Goal: Information Seeking & Learning: Learn about a topic

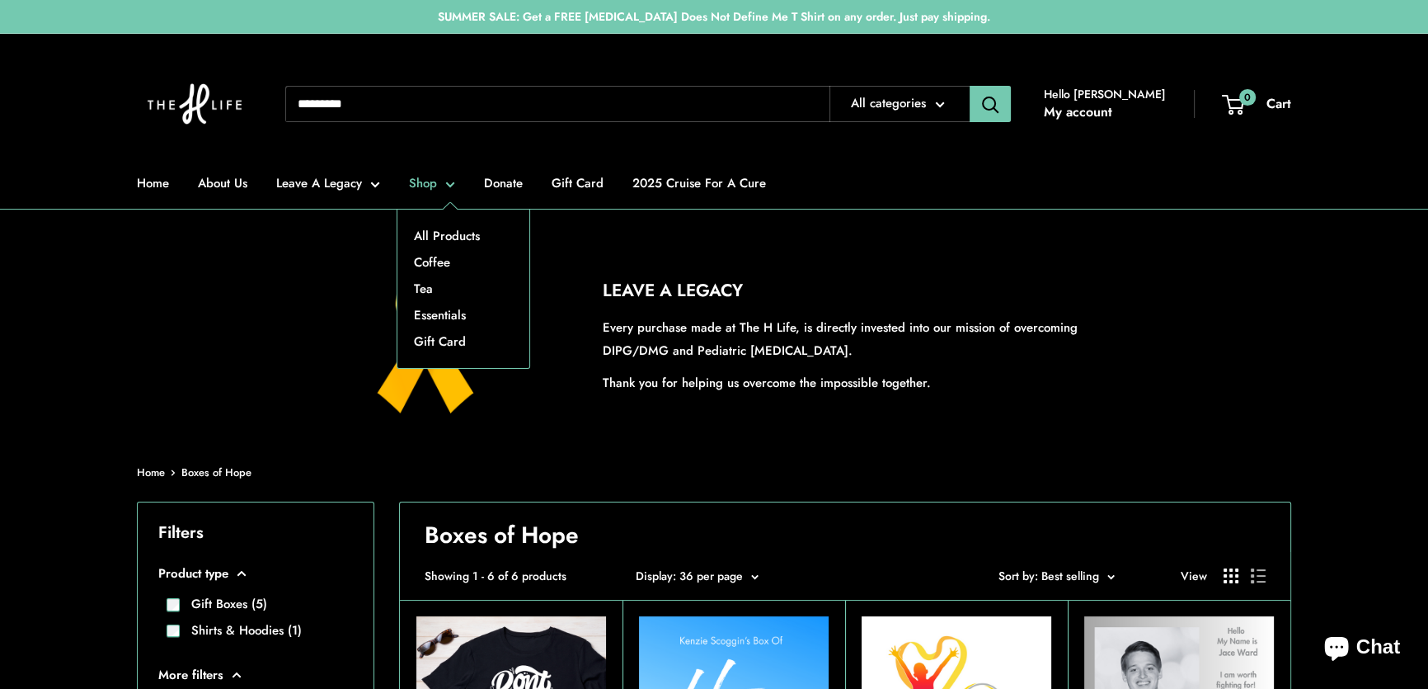
click at [441, 178] on link "Shop" at bounding box center [432, 183] width 46 height 23
click at [442, 233] on link "All Products" at bounding box center [463, 236] width 132 height 26
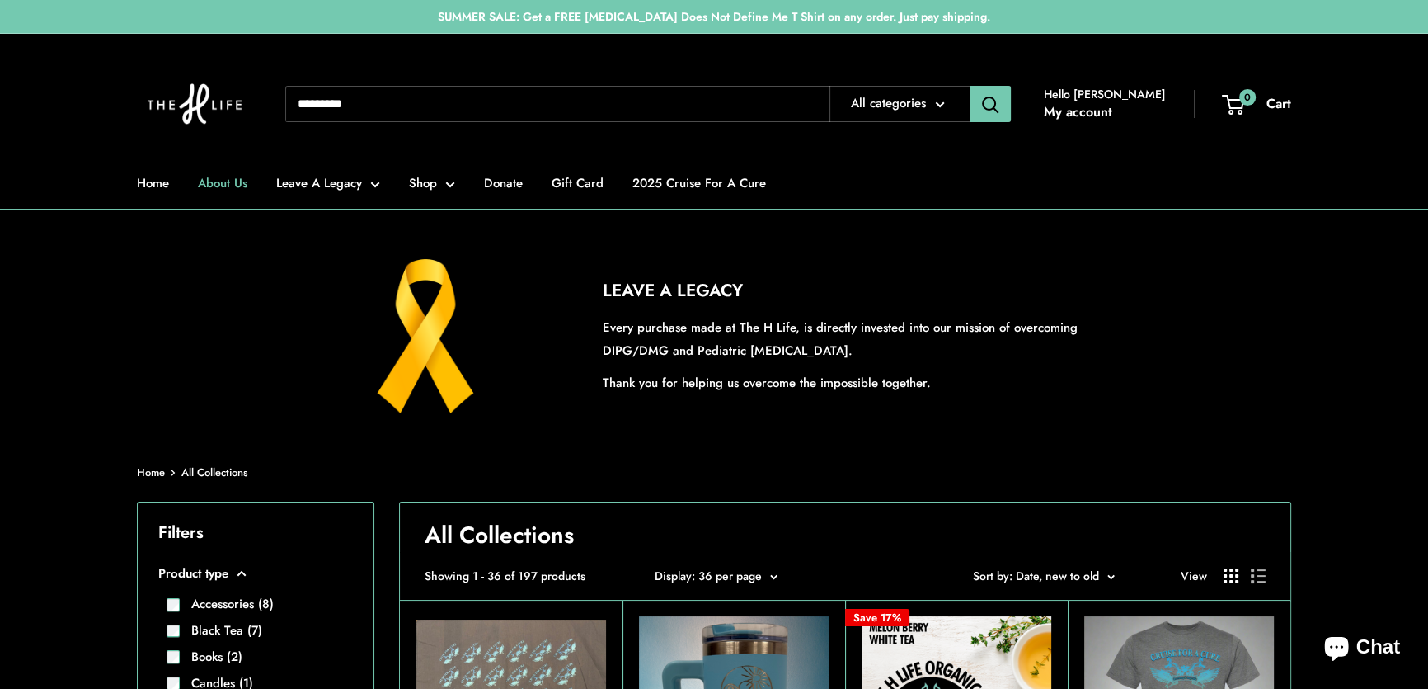
click at [225, 178] on link "About Us" at bounding box center [222, 183] width 49 height 23
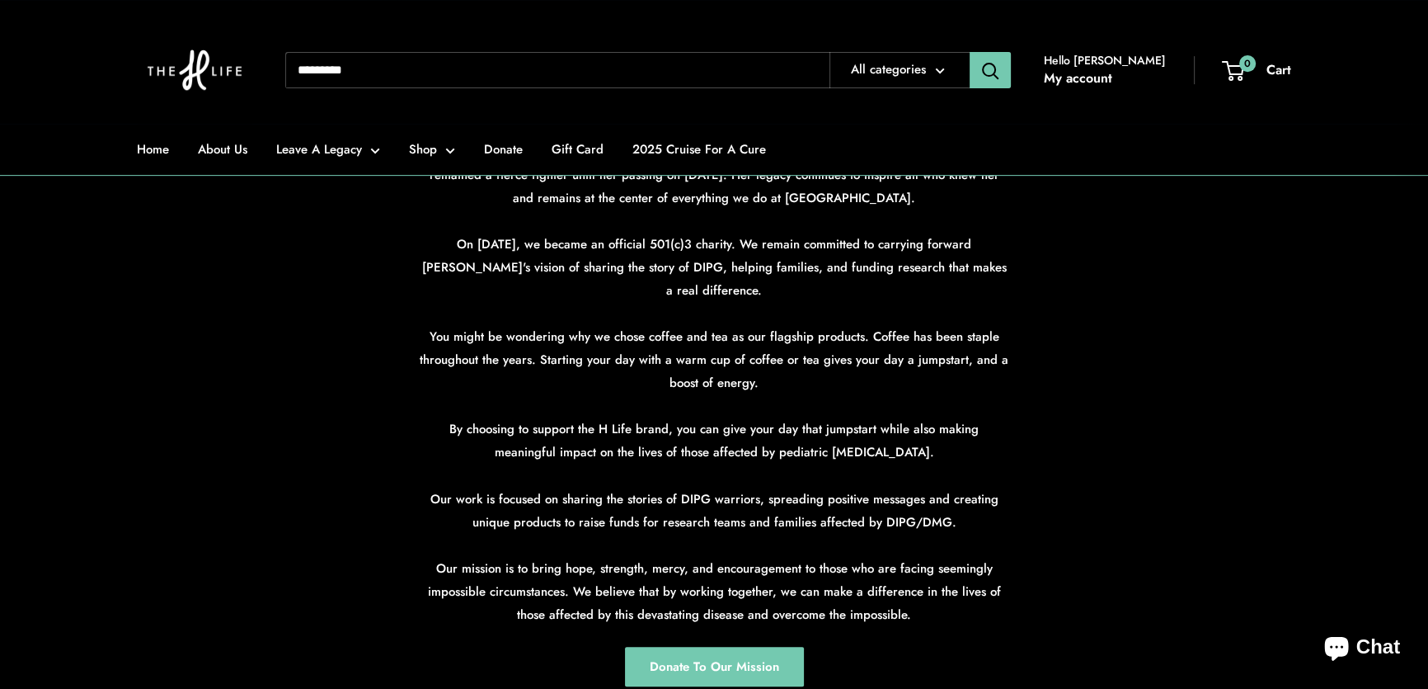
scroll to position [899, 0]
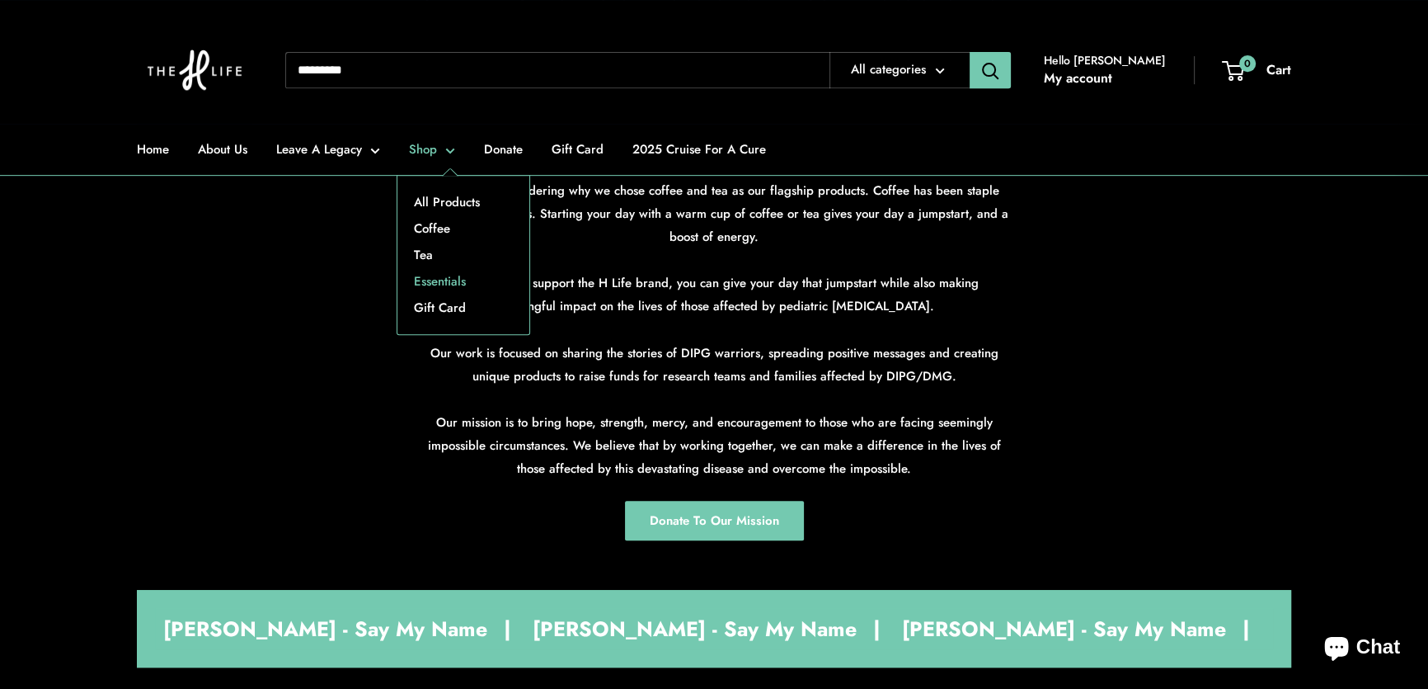
click at [427, 277] on link "Essentials" at bounding box center [463, 281] width 132 height 26
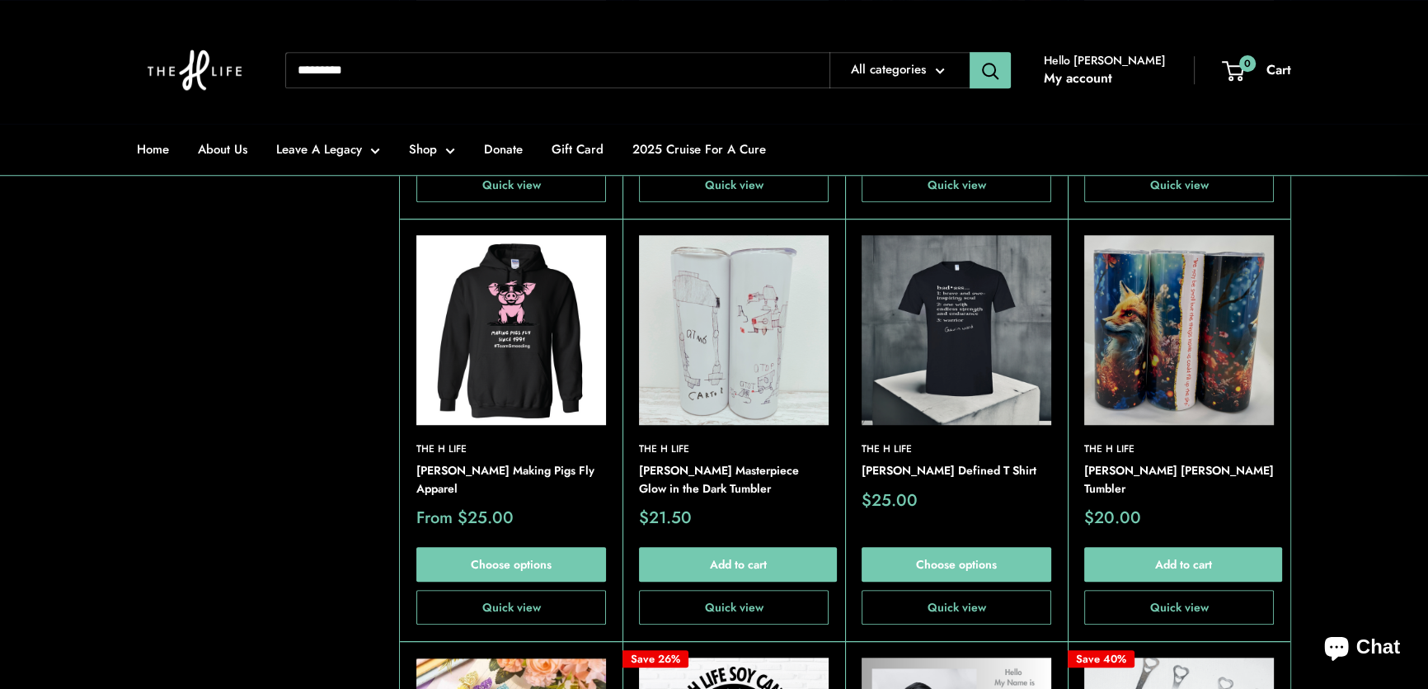
scroll to position [1649, 0]
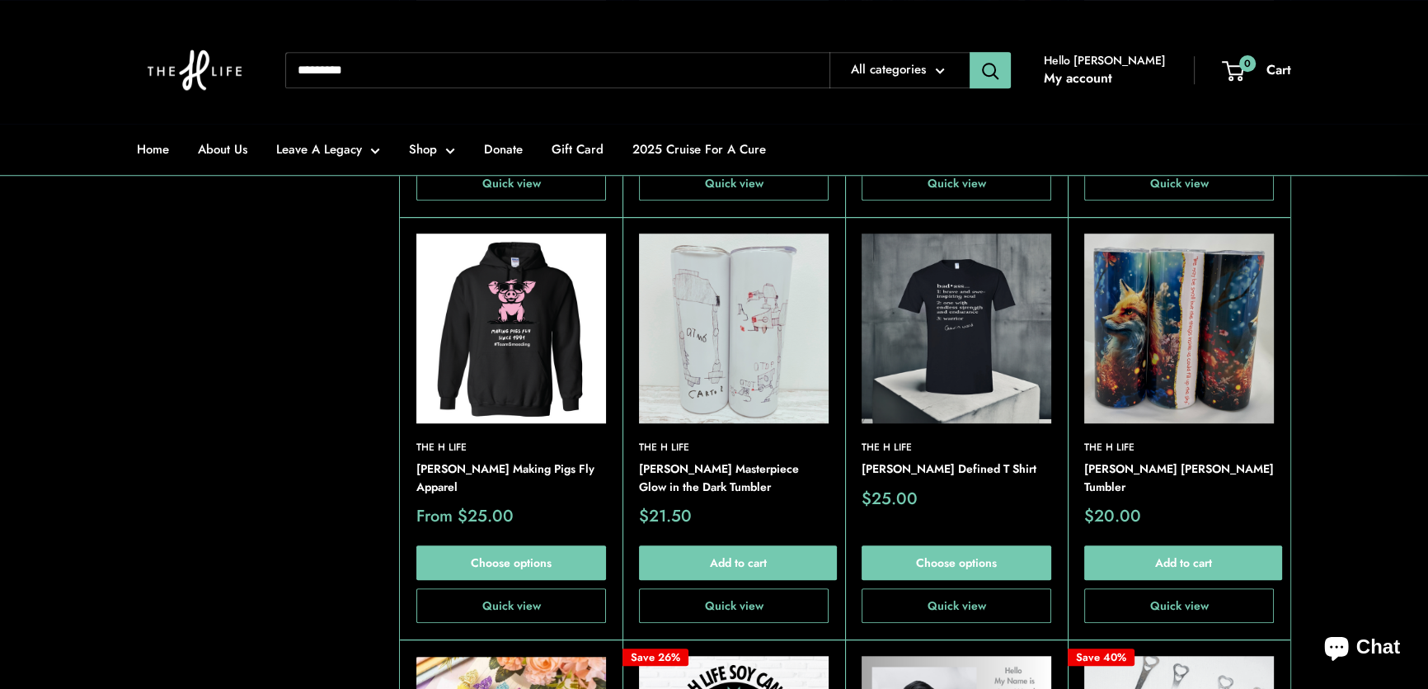
click at [0, 0] on img at bounding box center [0, 0] width 0 height 0
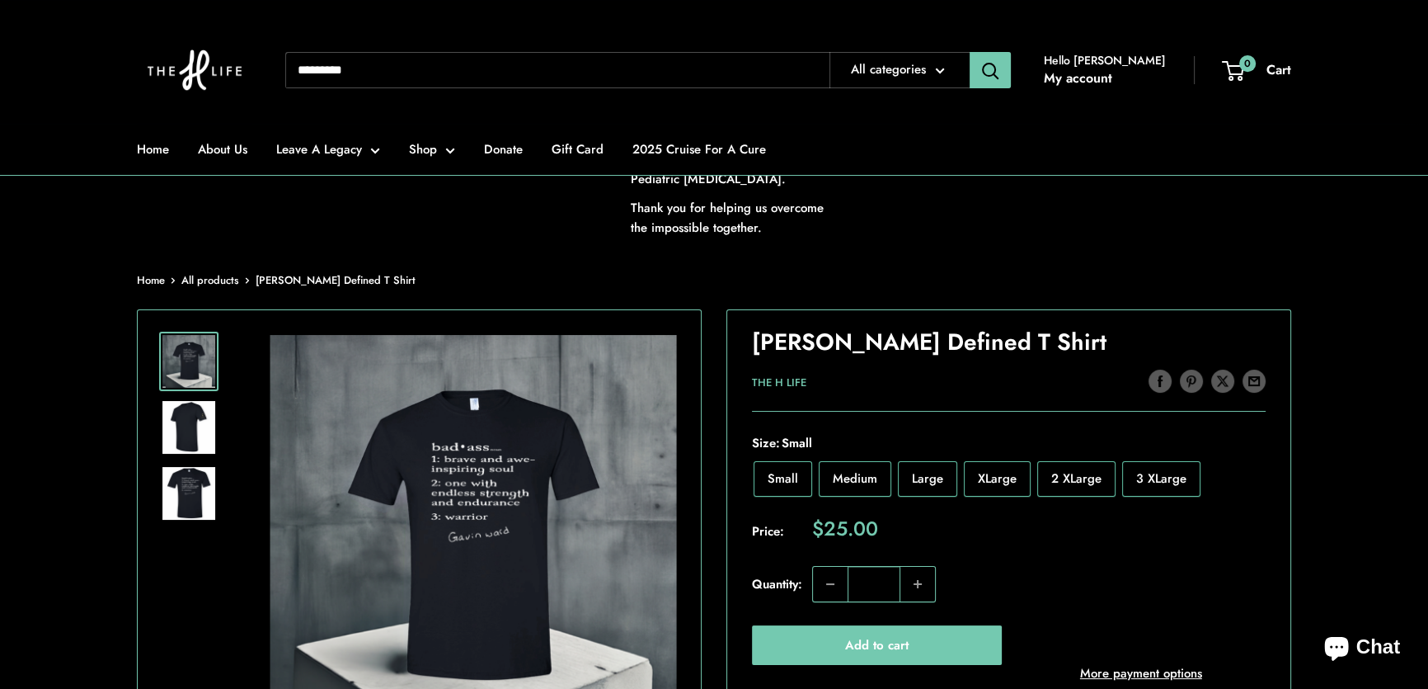
scroll to position [224, 0]
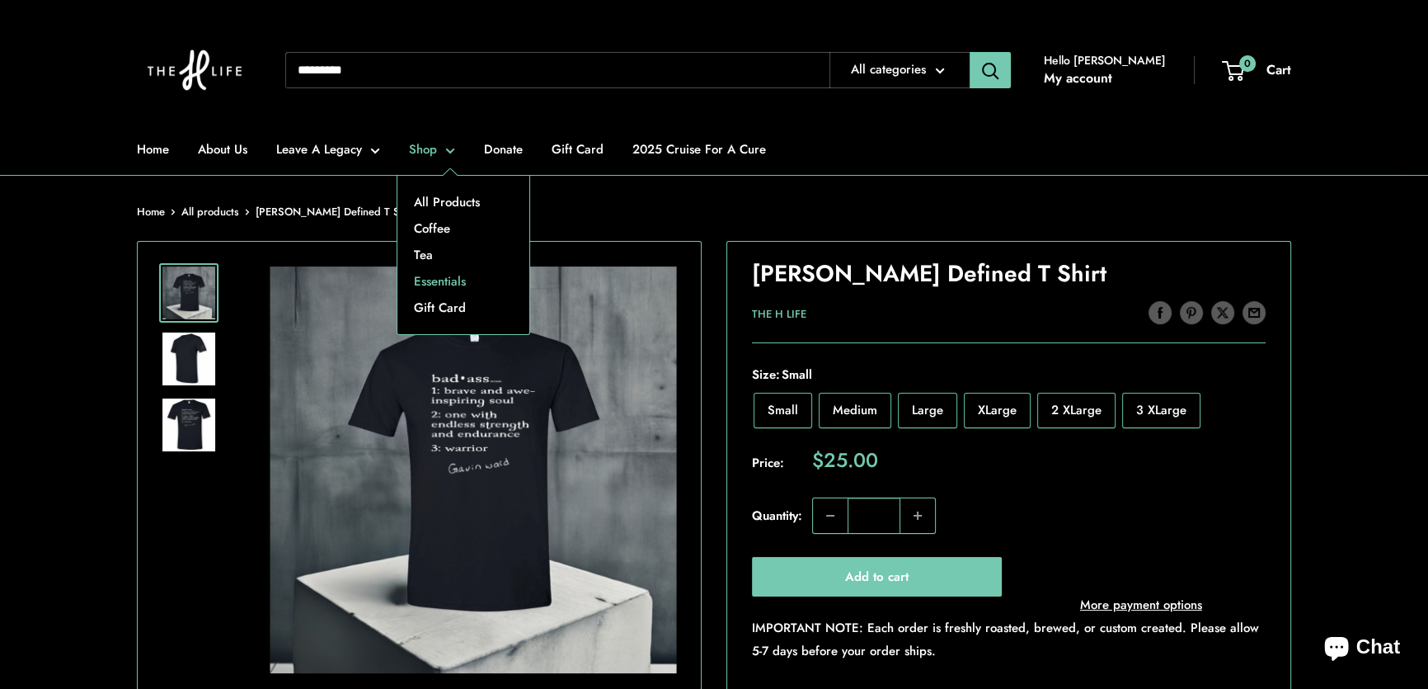
click at [439, 280] on link "Essentials" at bounding box center [463, 281] width 132 height 26
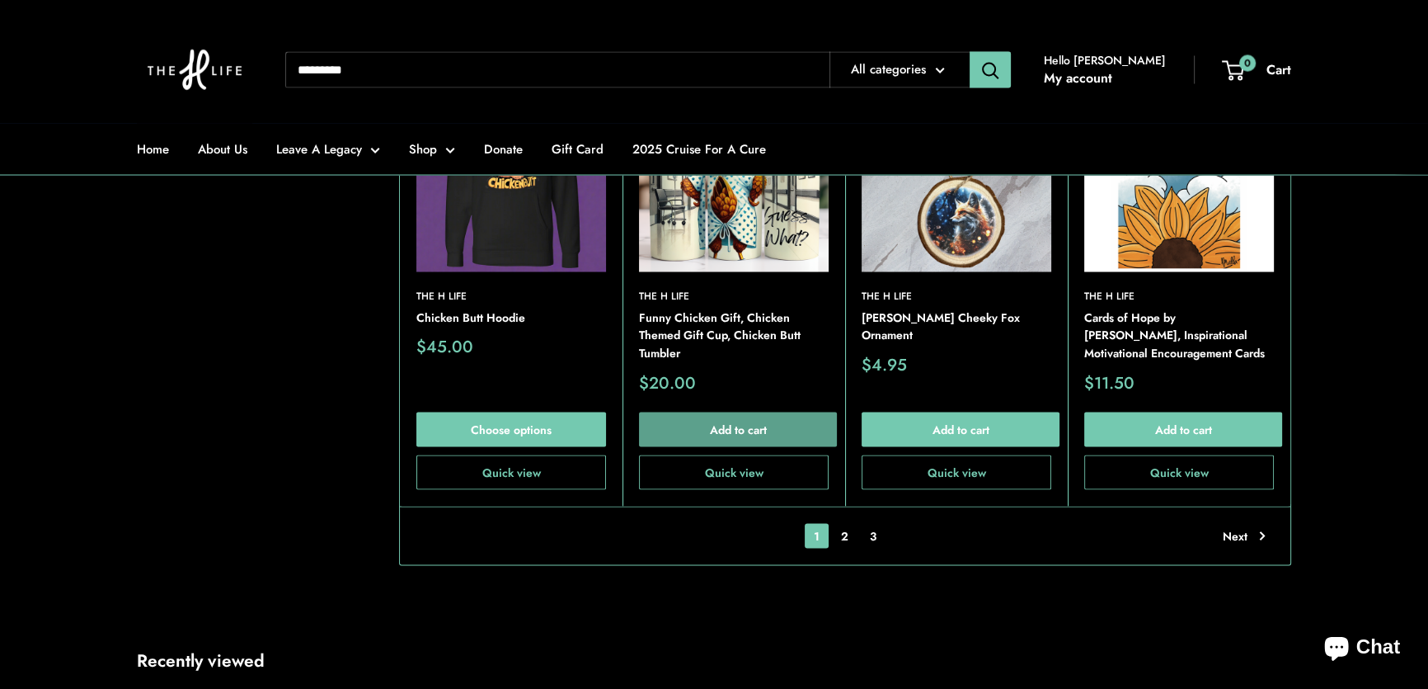
scroll to position [4048, 0]
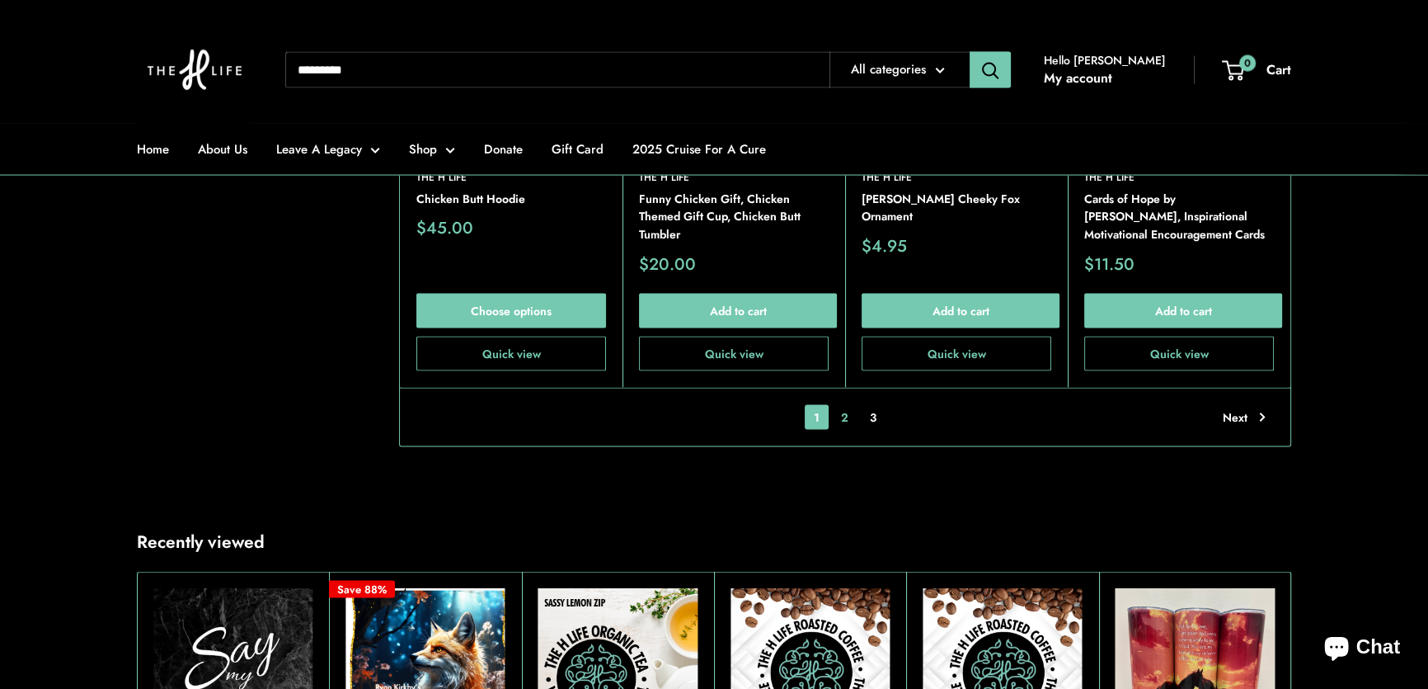
click at [847, 405] on link "2" at bounding box center [845, 417] width 26 height 25
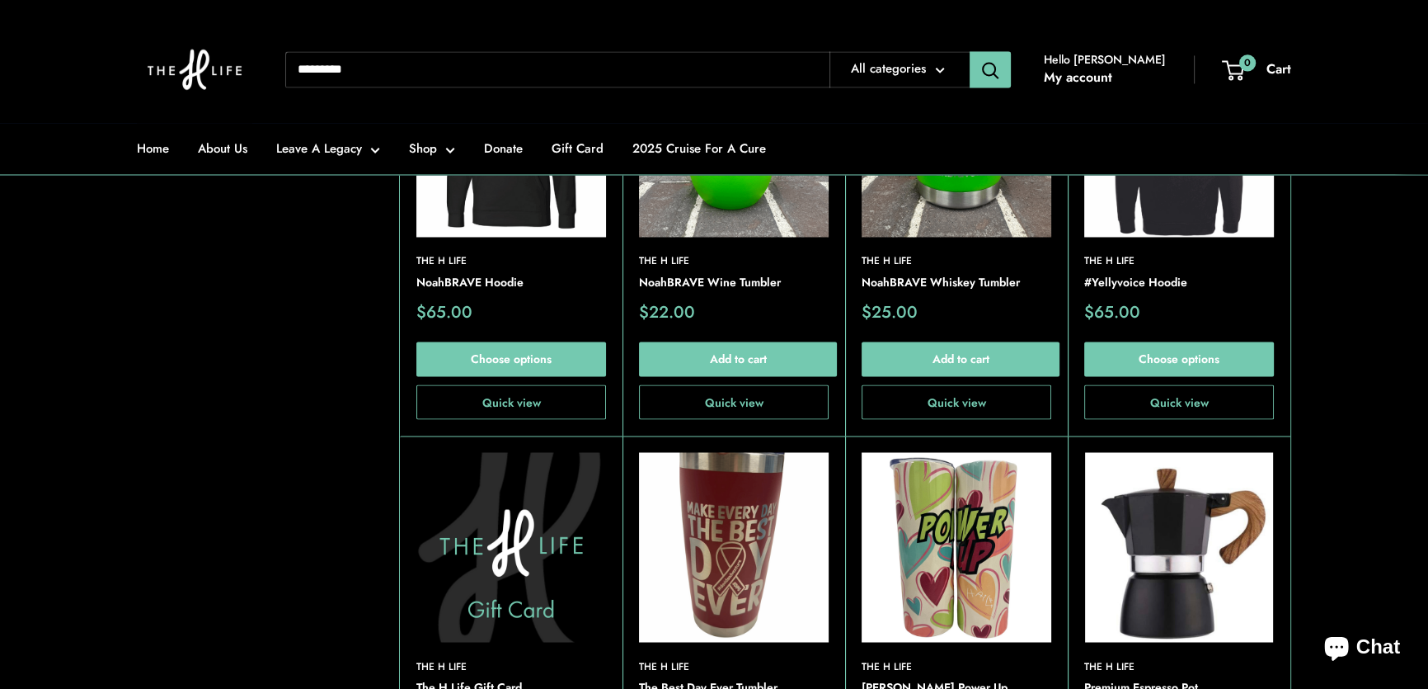
scroll to position [3678, 0]
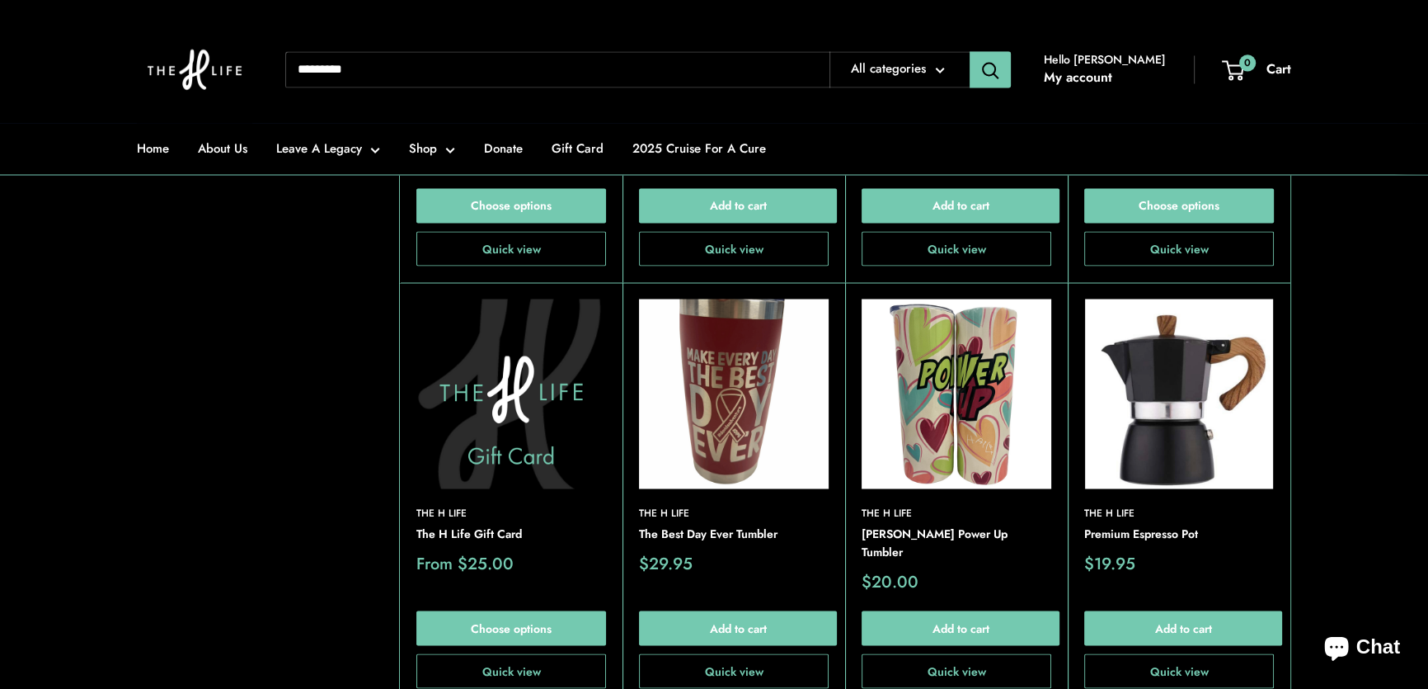
click at [0, 0] on img at bounding box center [0, 0] width 0 height 0
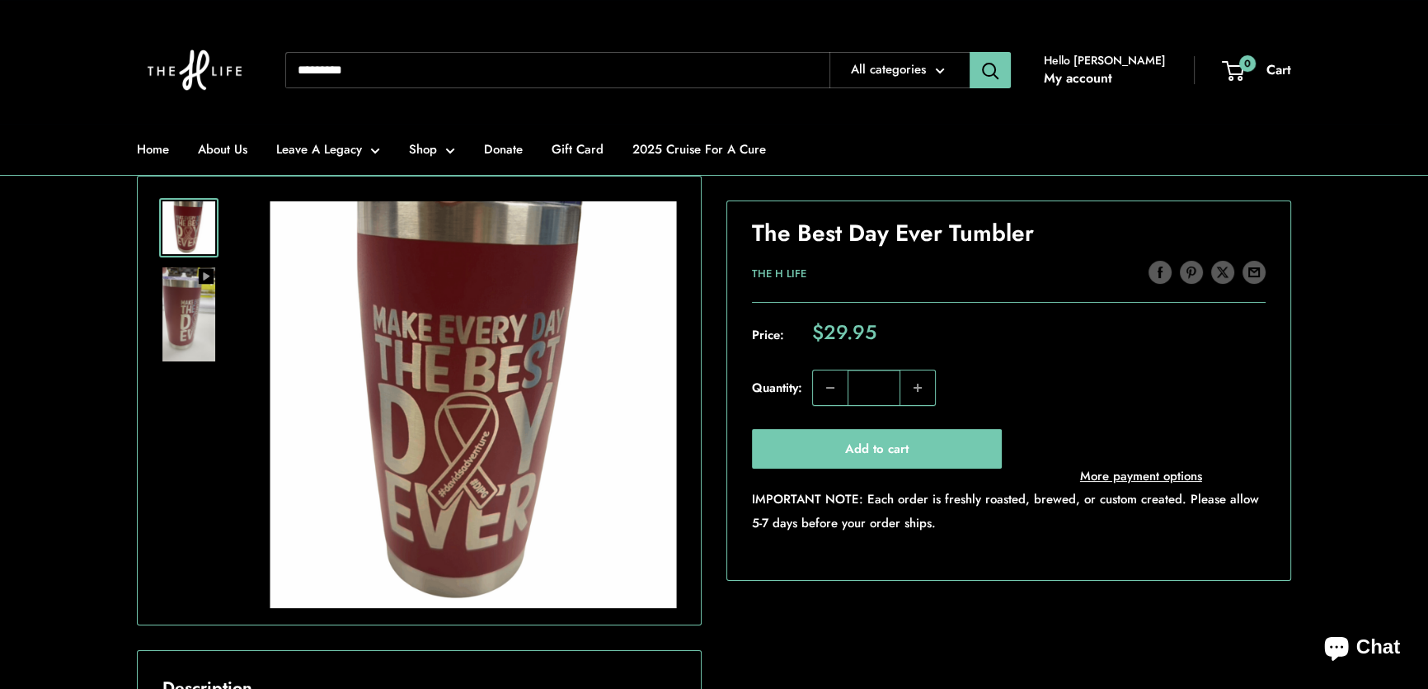
scroll to position [299, 0]
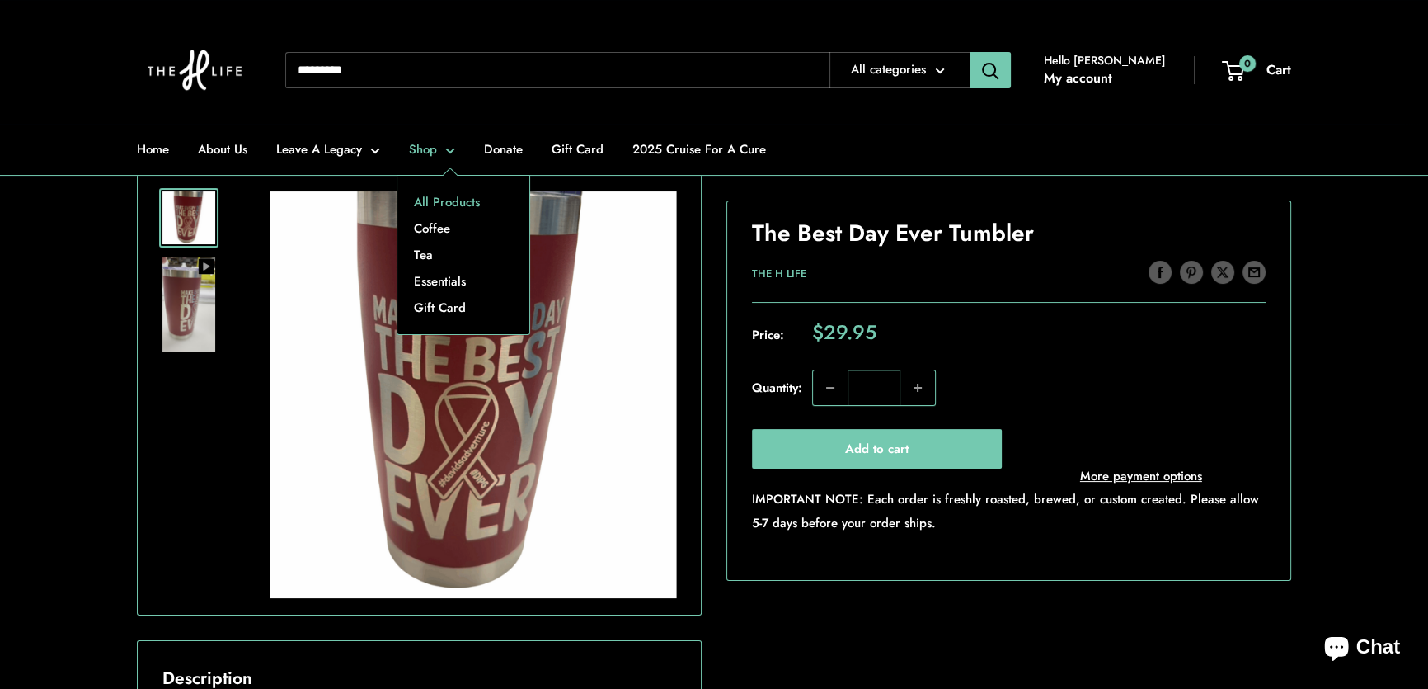
click at [442, 204] on link "All Products" at bounding box center [463, 202] width 132 height 26
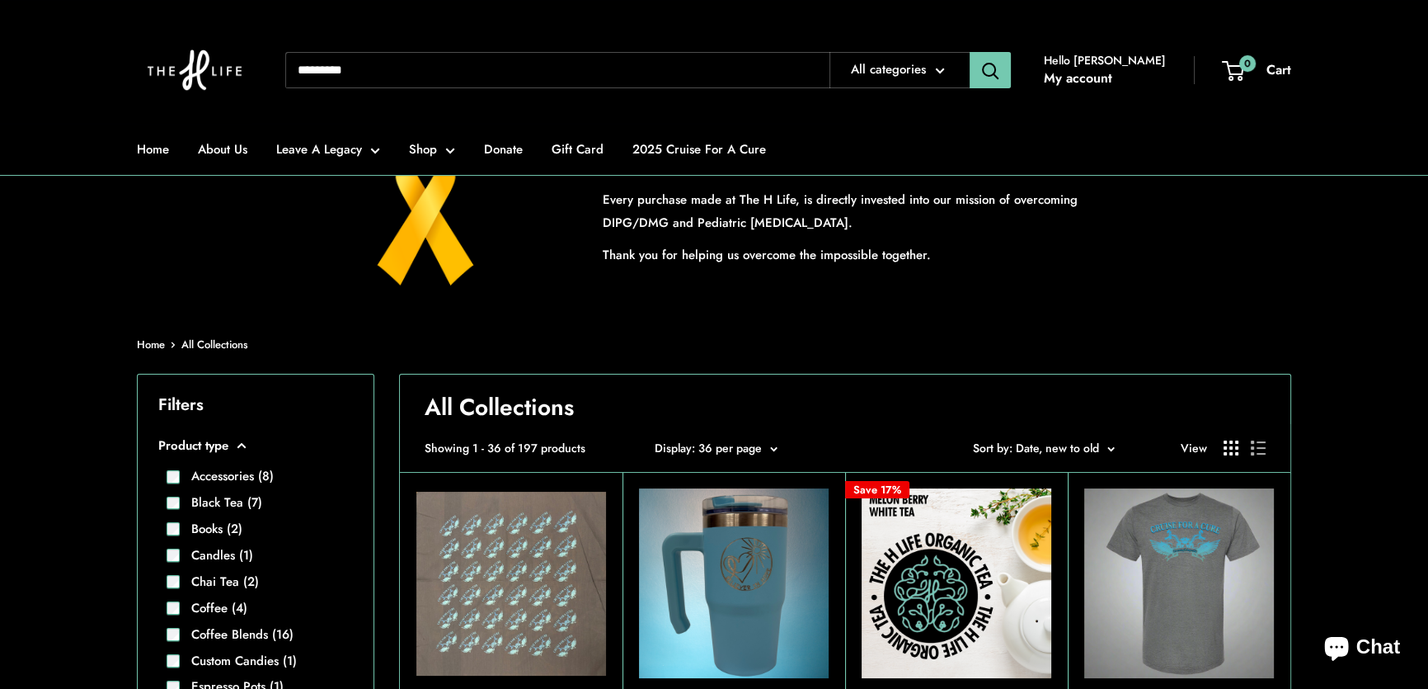
scroll to position [374, 0]
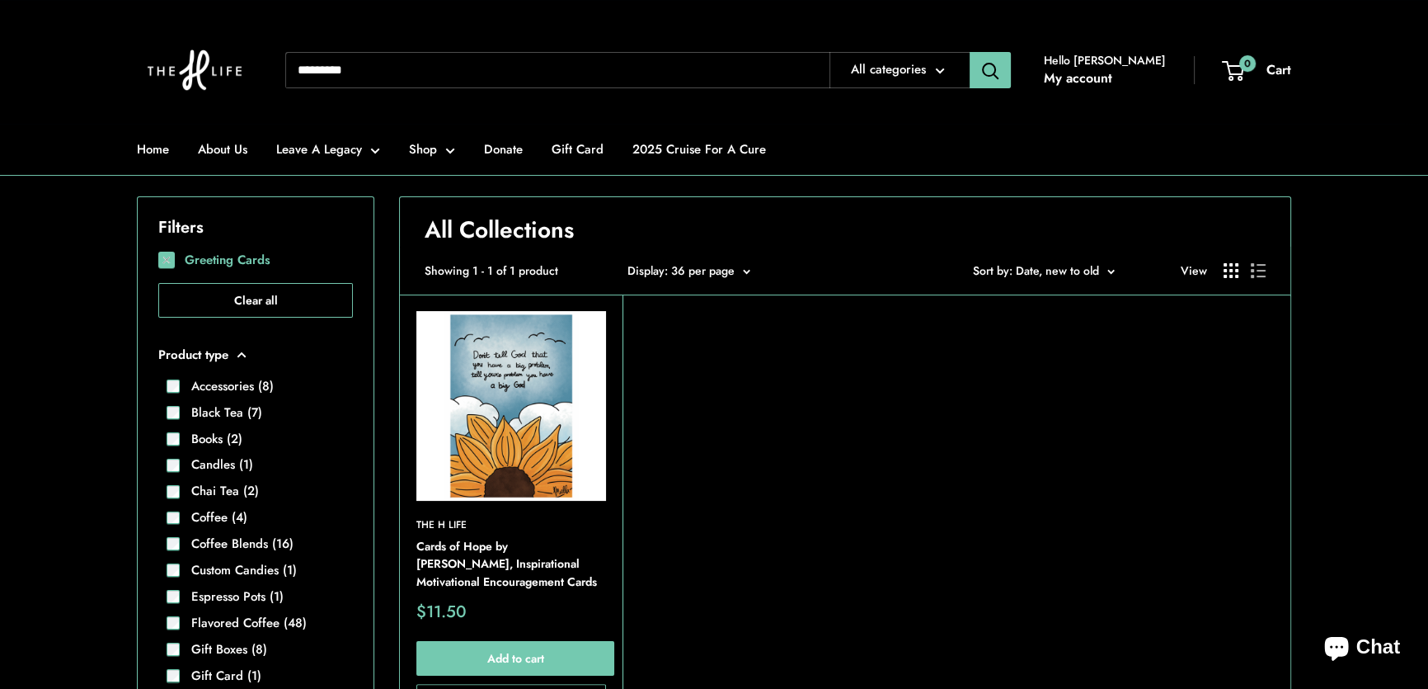
scroll to position [305, 0]
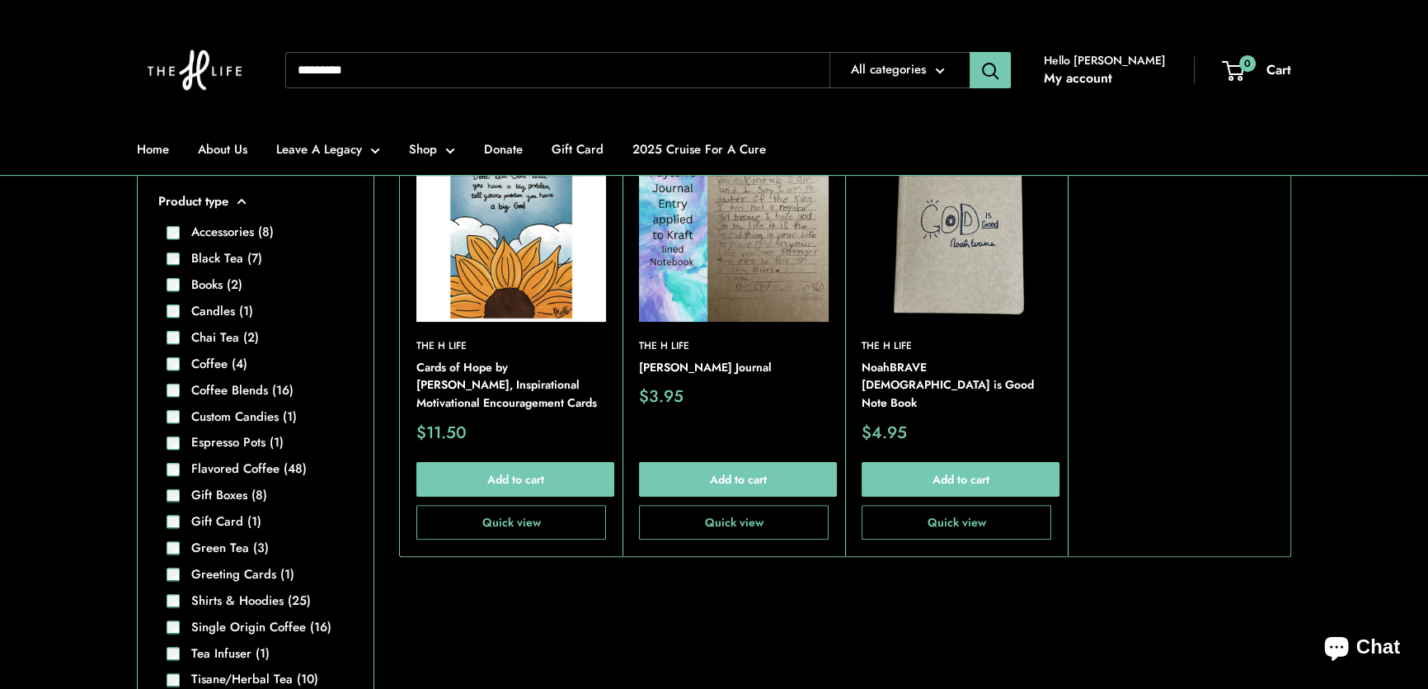
scroll to position [679, 0]
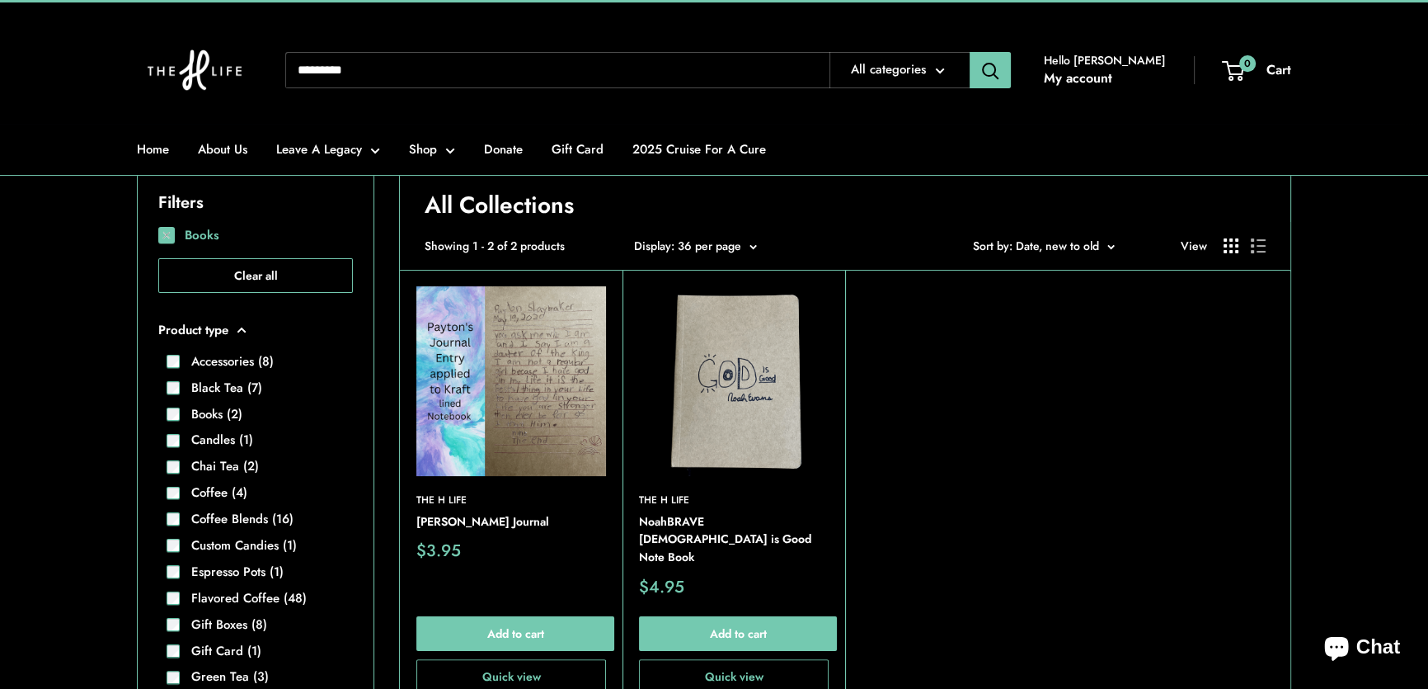
scroll to position [305, 0]
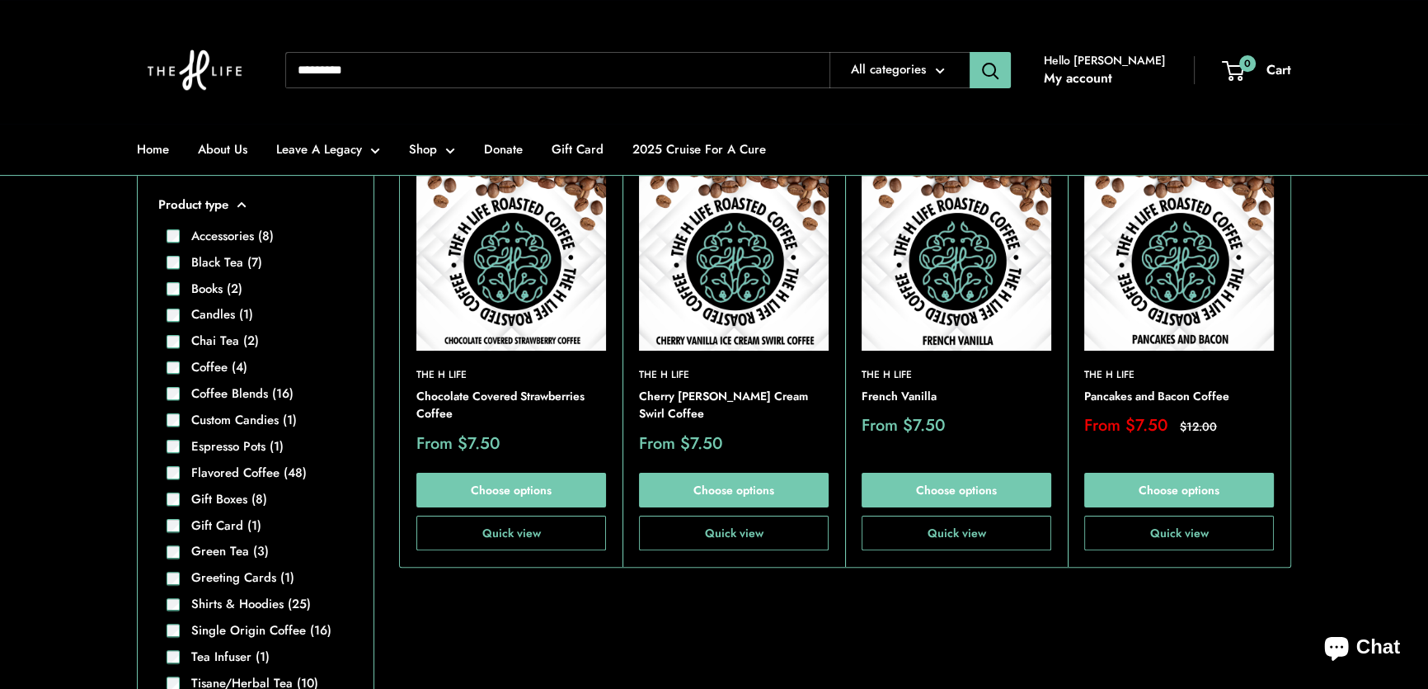
scroll to position [454, 0]
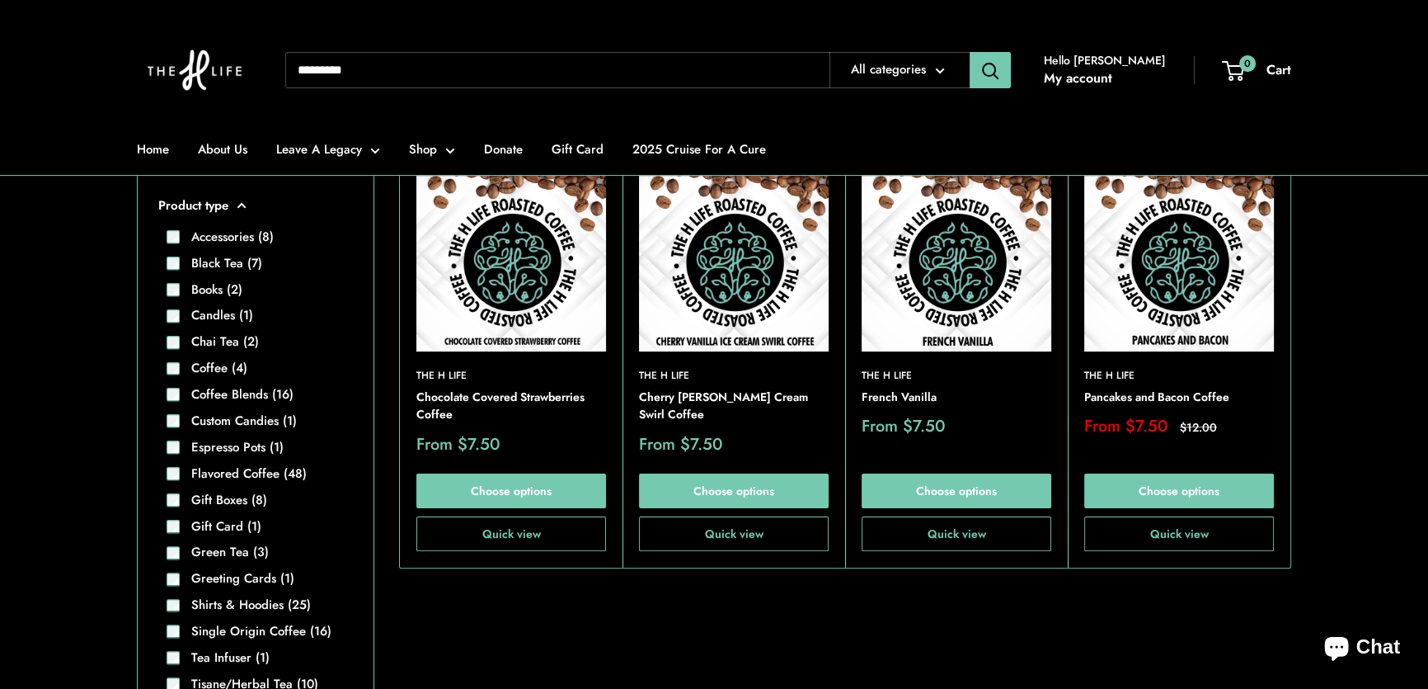
click at [1199, 322] on img at bounding box center [1179, 257] width 190 height 190
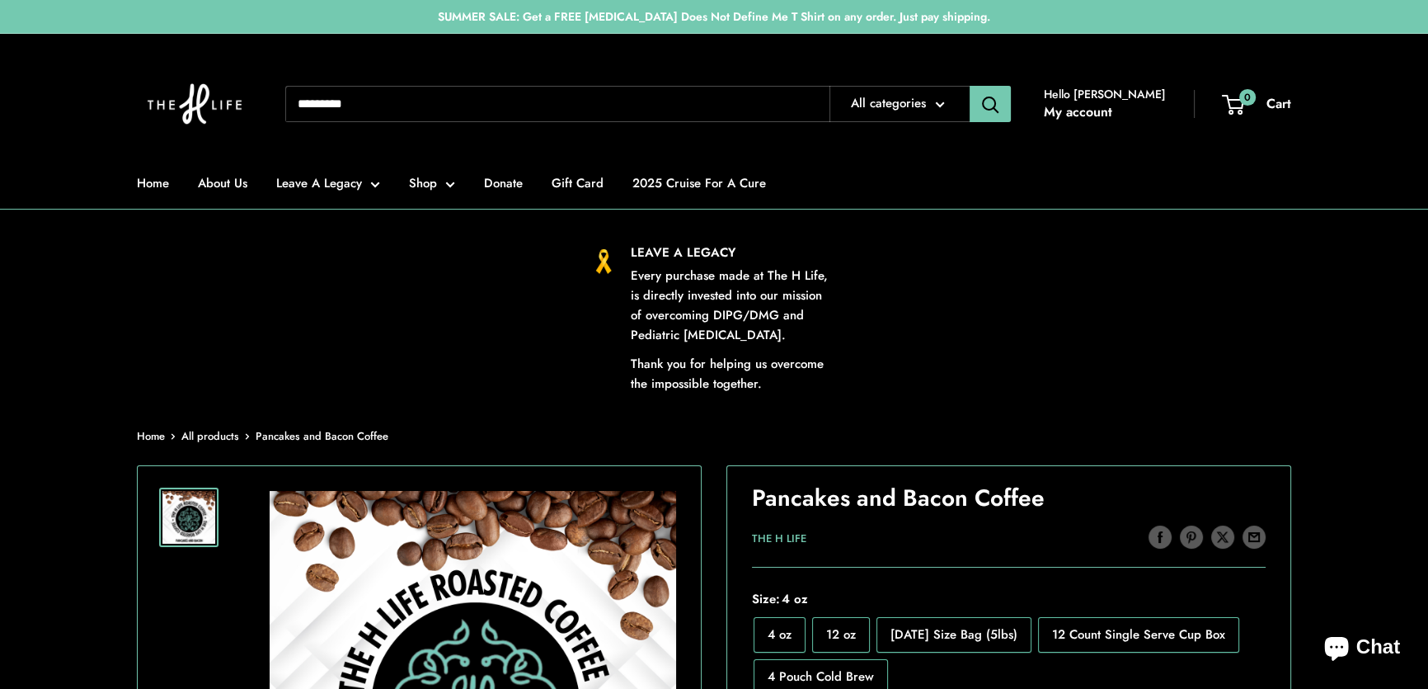
scroll to position [299, 0]
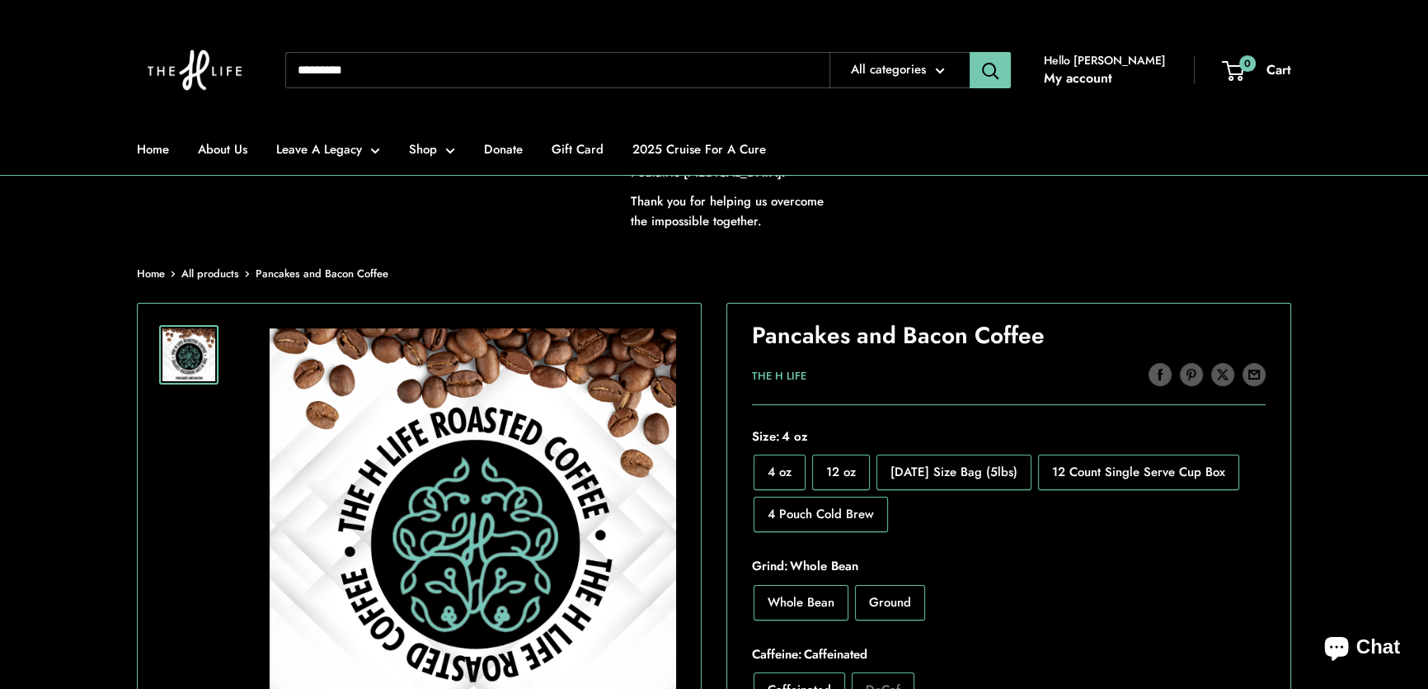
scroll to position [149, 0]
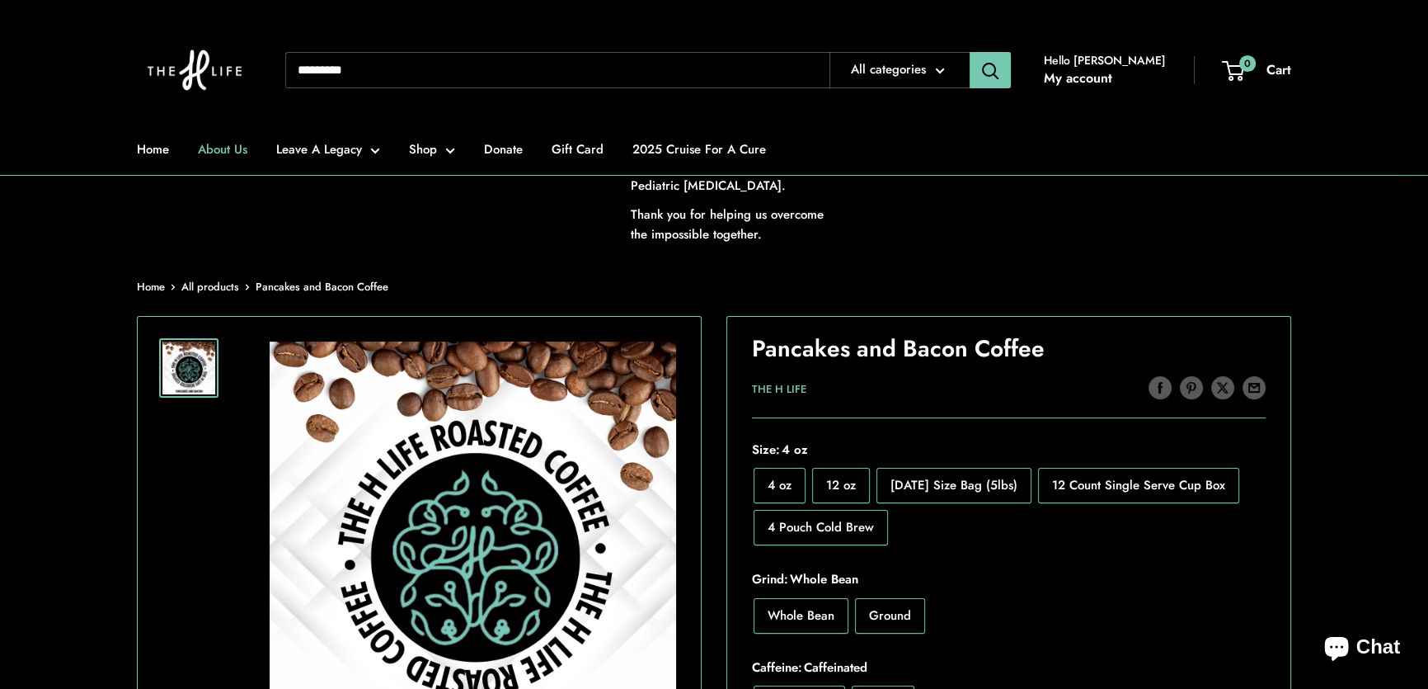
click at [219, 143] on link "About Us" at bounding box center [222, 149] width 49 height 23
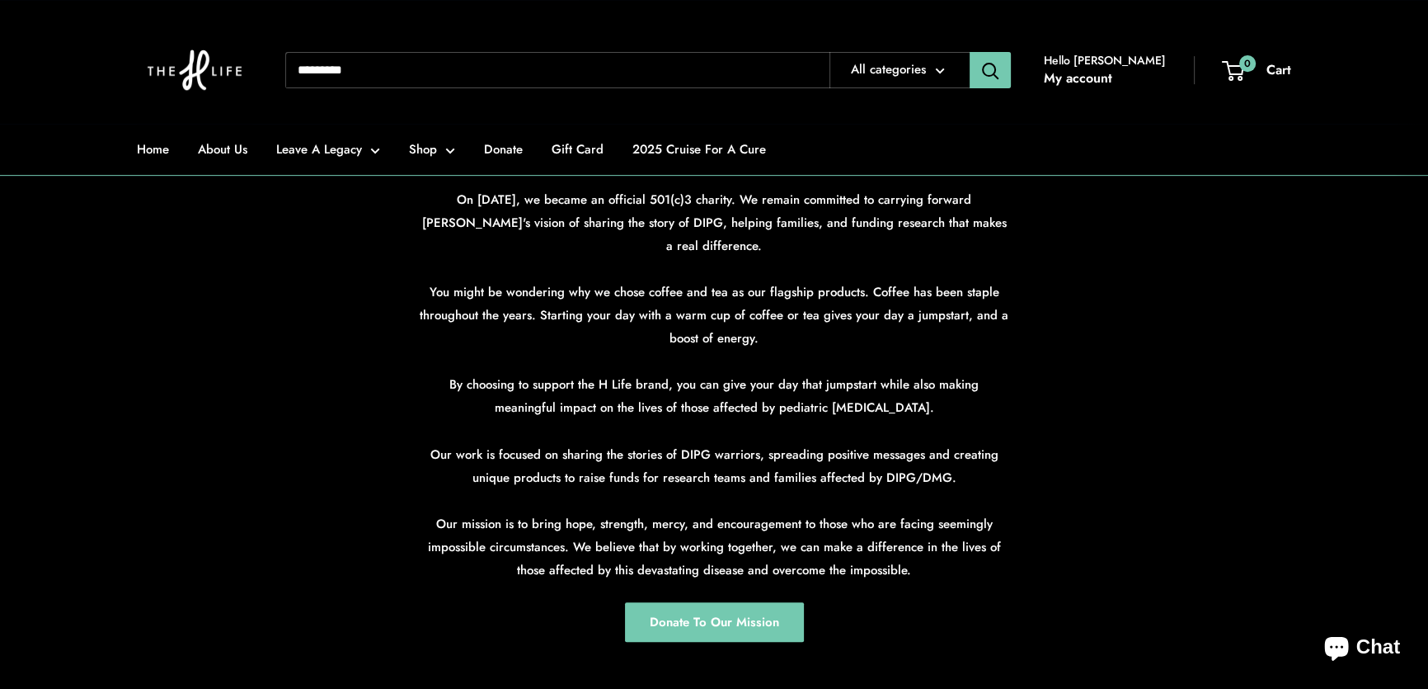
scroll to position [825, 0]
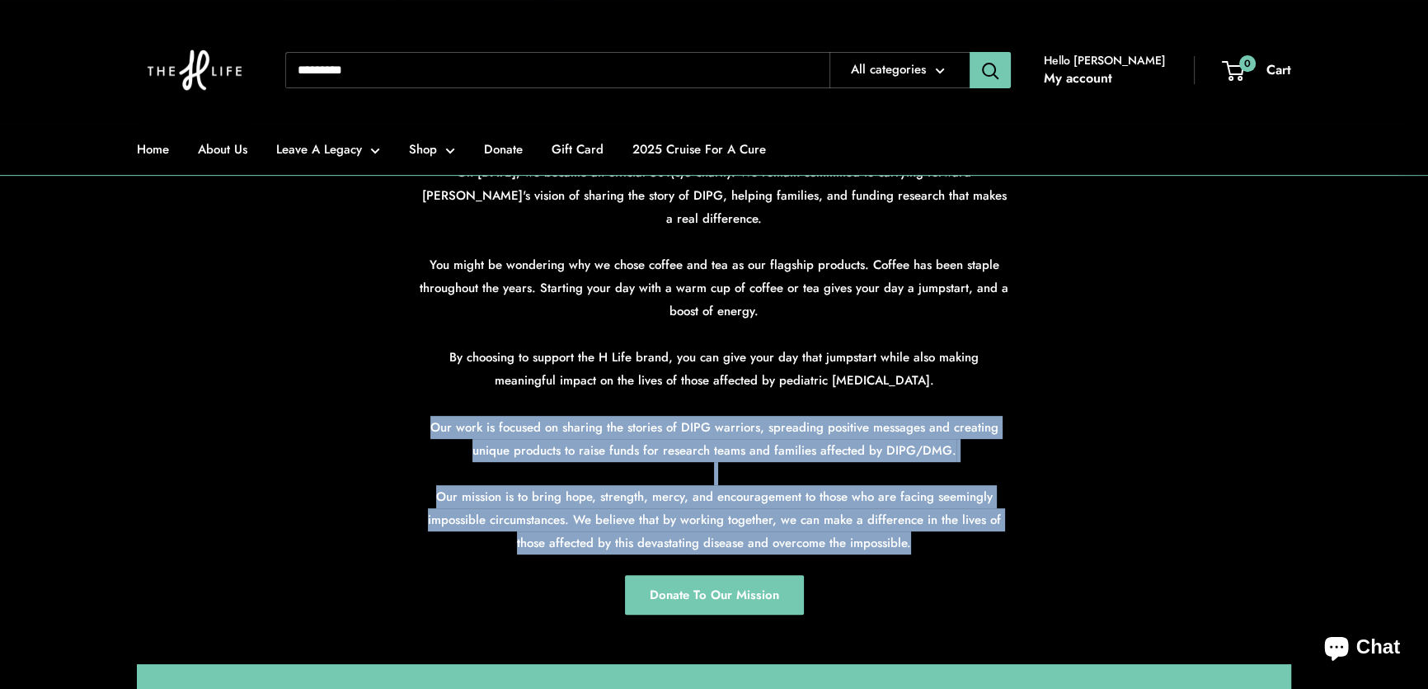
drag, startPoint x: 435, startPoint y: 424, endPoint x: 1022, endPoint y: 538, distance: 598.8
click at [1022, 538] on div "Heather was The H Life’s biggest cheerleader. This intense fighter never lost f…" at bounding box center [714, 341] width 660 height 546
copy p "Our work is focused on sharing the stories of DIPG warriors, spreading positive…"
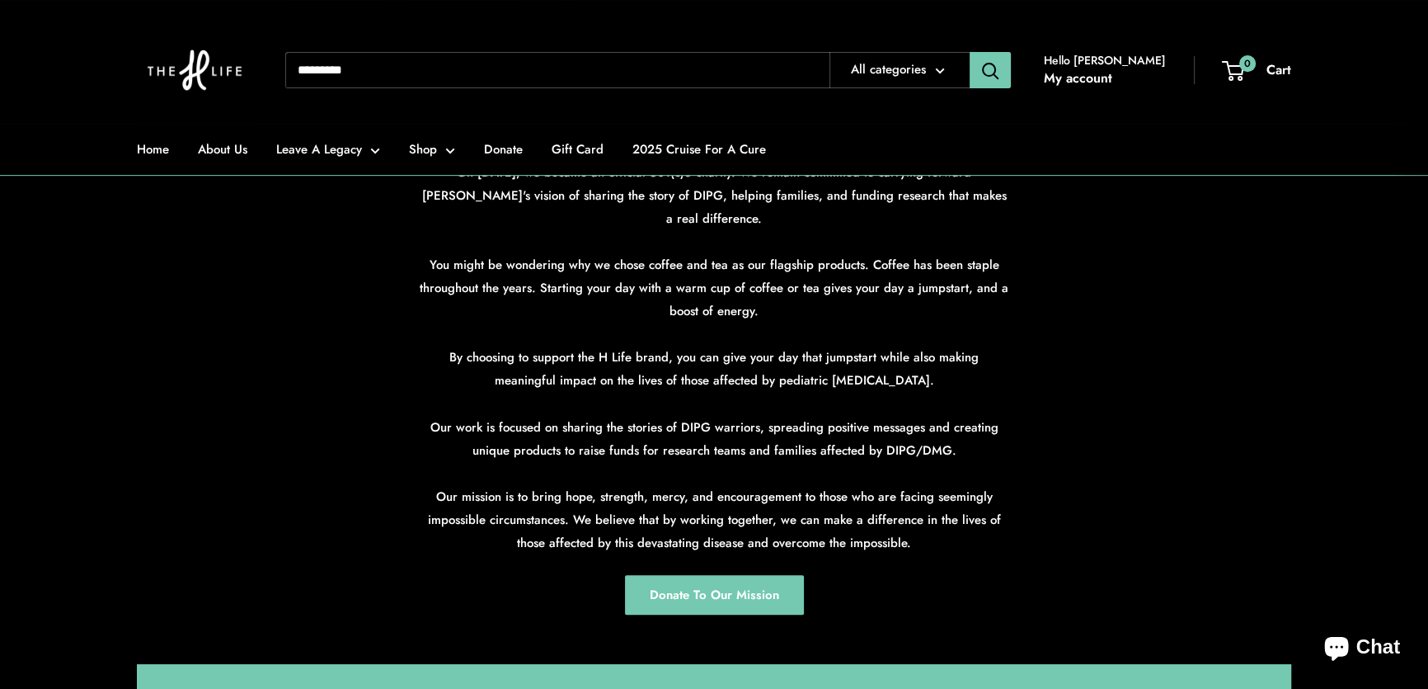
click at [489, 66] on input "Search..." at bounding box center [557, 70] width 544 height 36
type input "******"
click at [970, 52] on button "Search" at bounding box center [990, 70] width 41 height 36
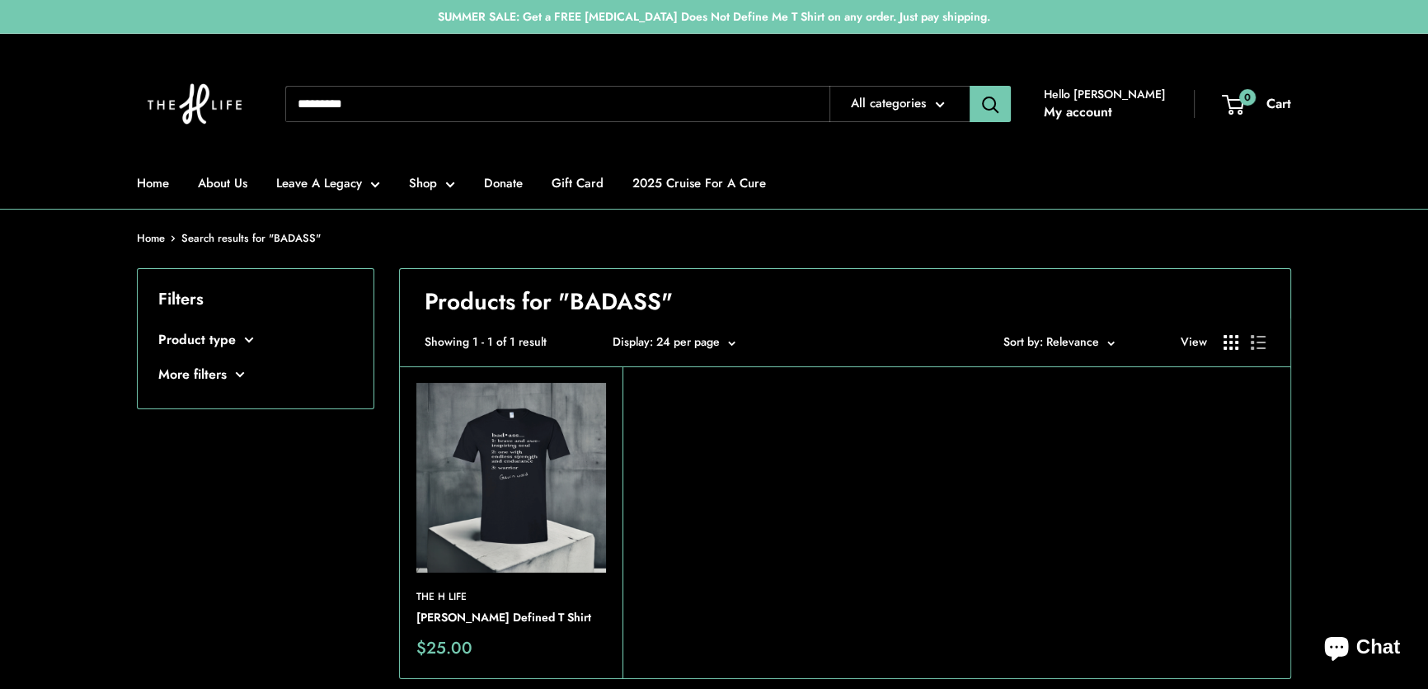
click at [0, 0] on img at bounding box center [0, 0] width 0 height 0
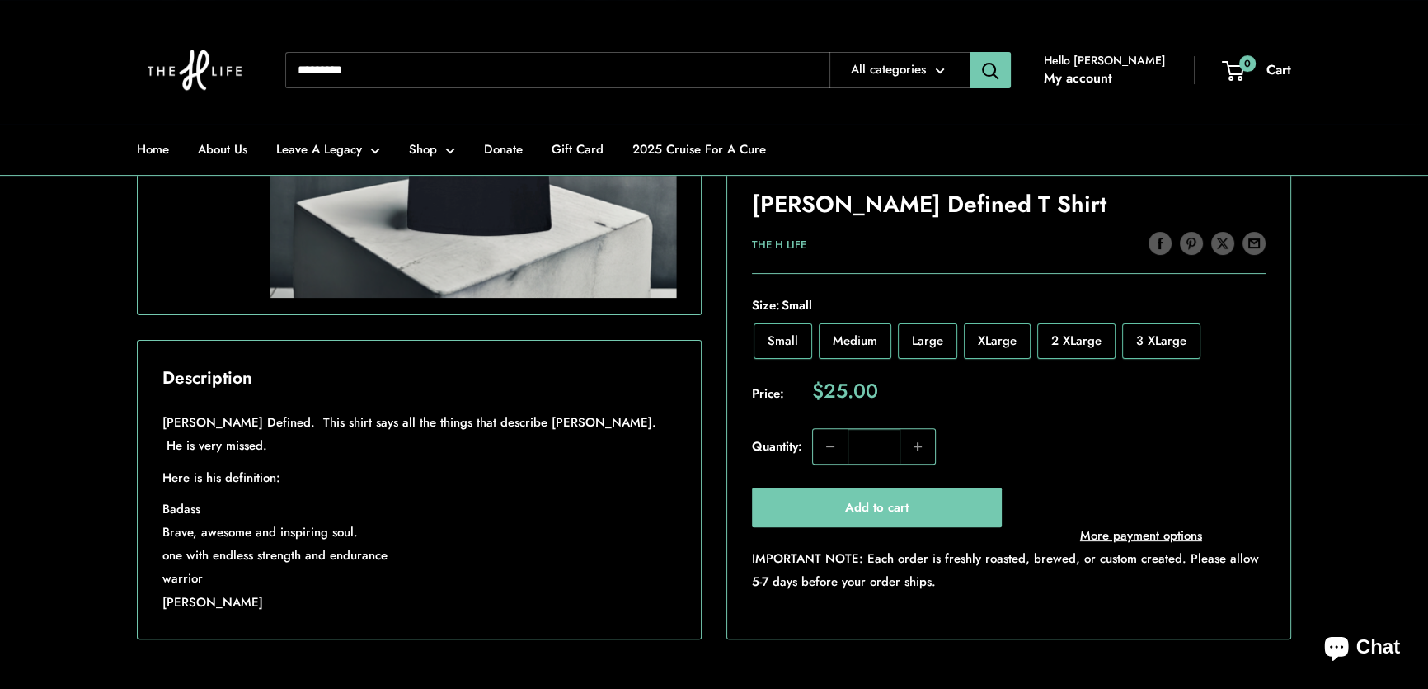
scroll to position [750, 0]
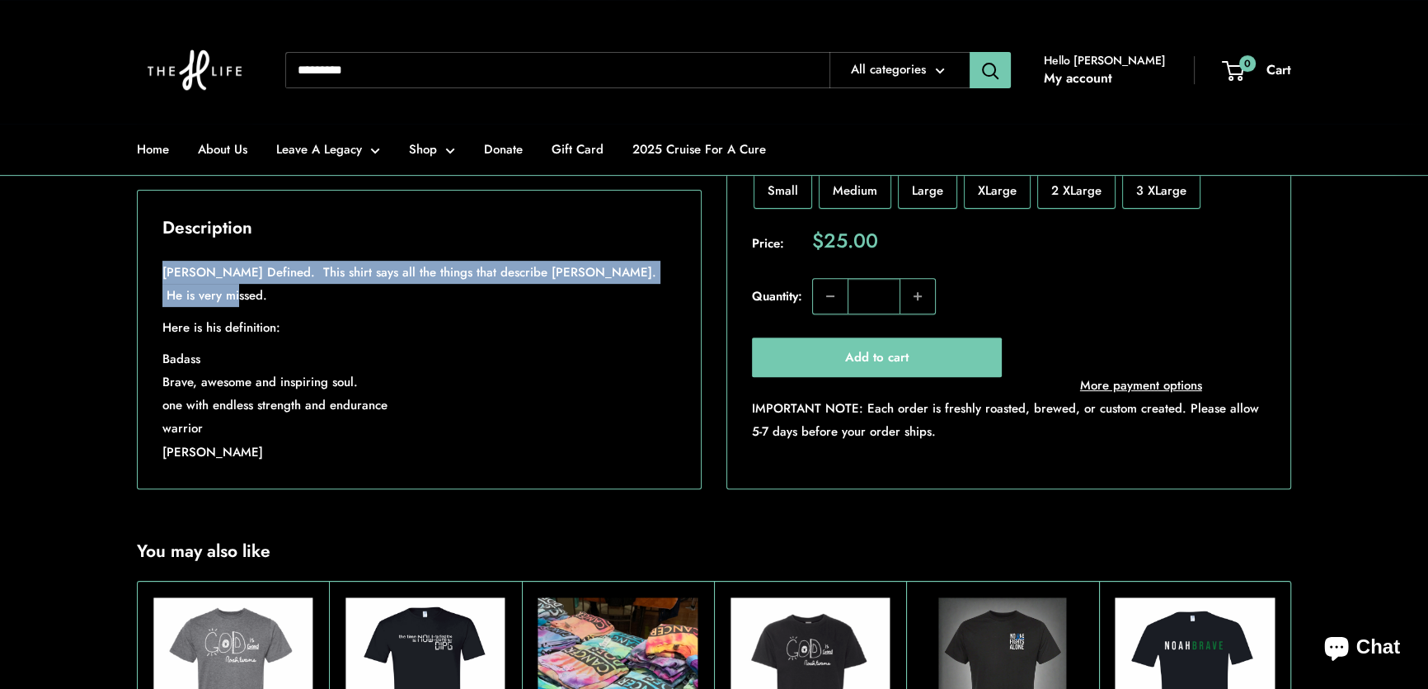
drag, startPoint x: 161, startPoint y: 317, endPoint x: 210, endPoint y: 346, distance: 57.7
click at [210, 346] on div "Gavin Ward Defined. This shirt says all the things that describe Gavin Ward. He…" at bounding box center [419, 365] width 563 height 247
copy p "Gavin Ward Defined. This shirt says all the things that describe Gavin Ward. He…"
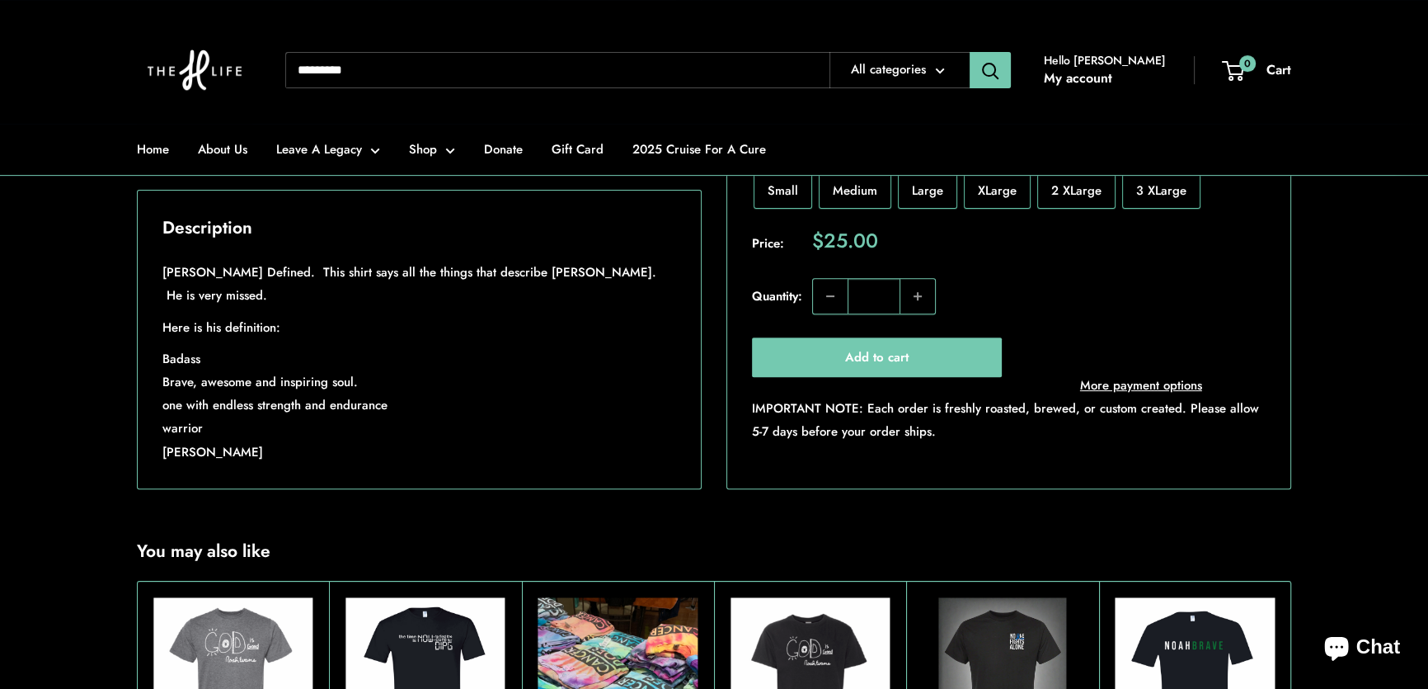
click at [348, 71] on input "Search..." at bounding box center [557, 70] width 544 height 36
type input "********"
click at [970, 52] on button "Search" at bounding box center [990, 70] width 41 height 36
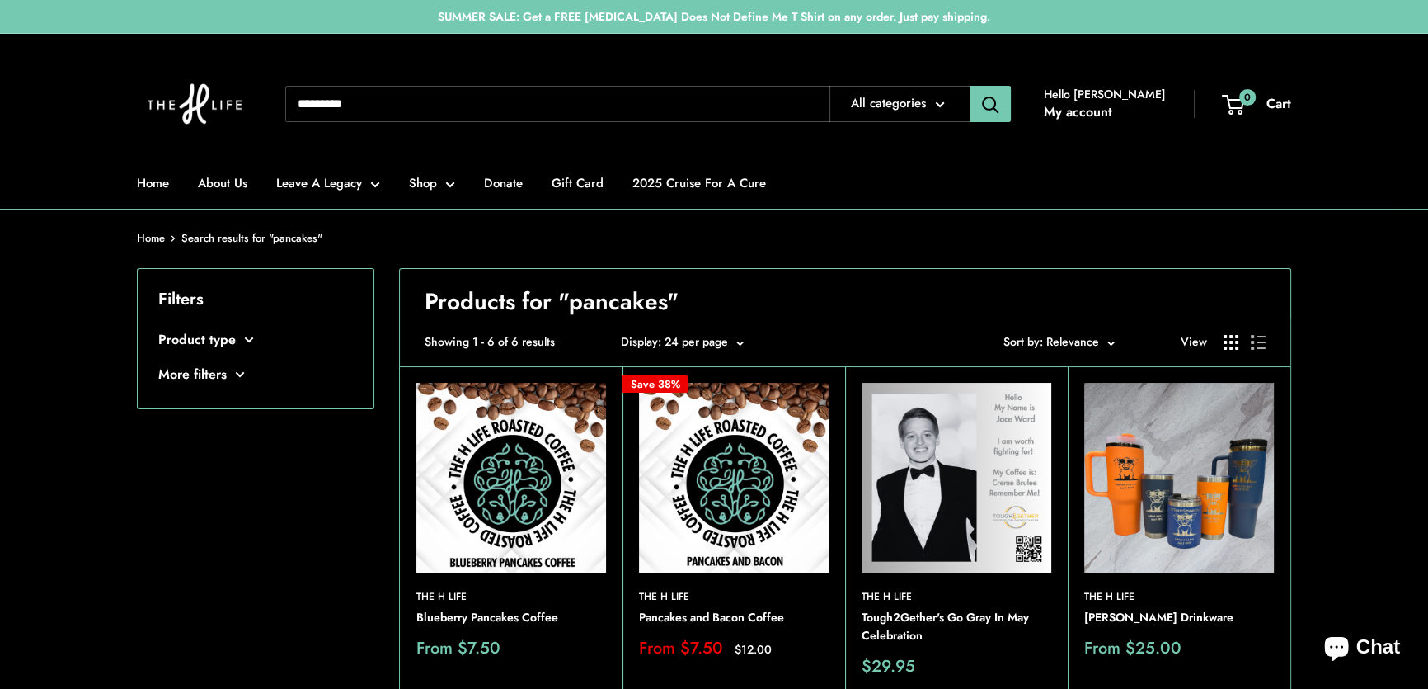
click at [737, 481] on img at bounding box center [734, 478] width 190 height 190
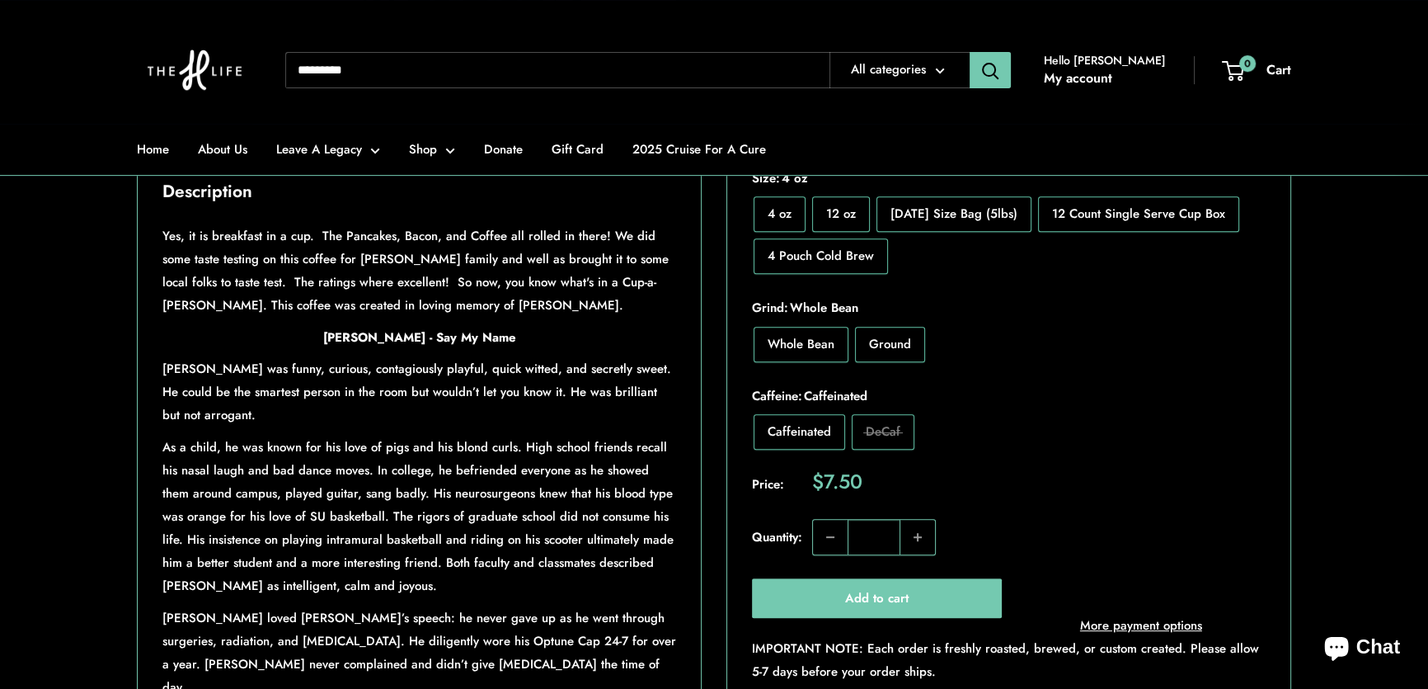
scroll to position [750, 0]
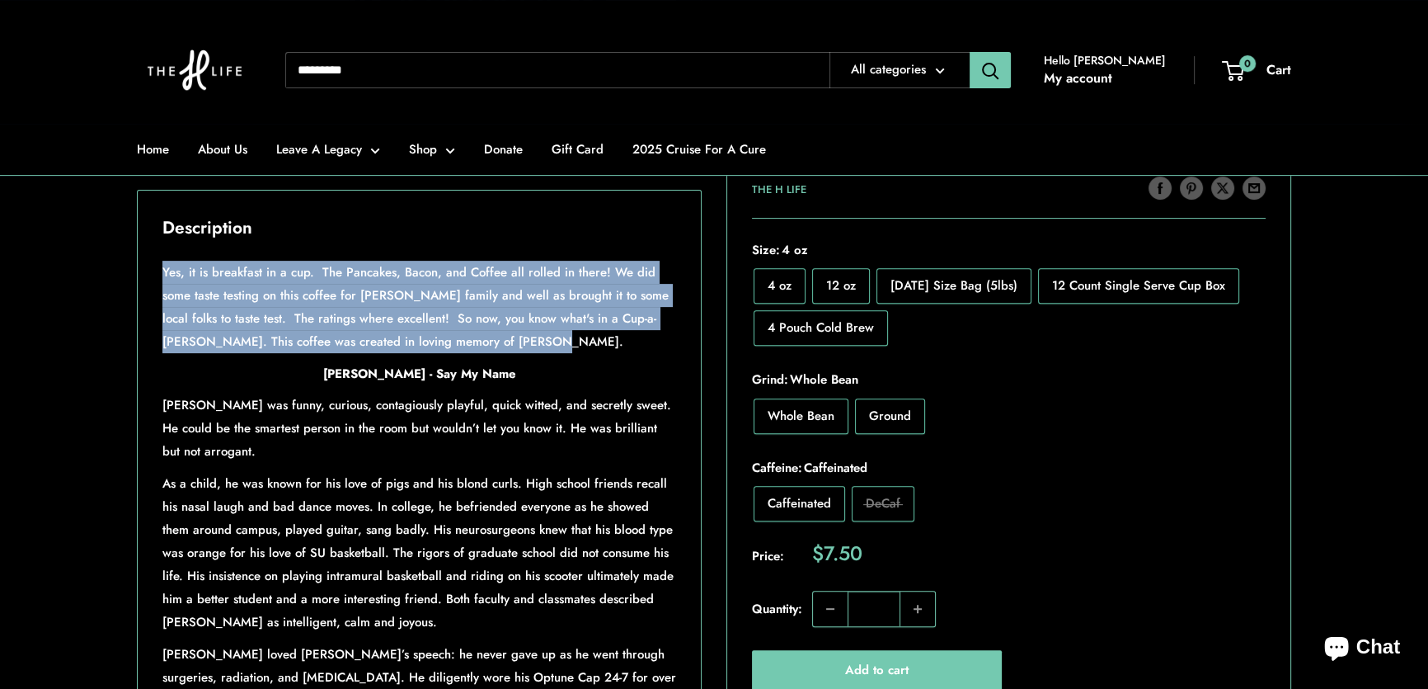
drag, startPoint x: 164, startPoint y: 320, endPoint x: 491, endPoint y: 383, distance: 333.5
click at [491, 353] on p "Yes, it is breakfast in a cup. The Pancakes, Bacon, and Coffee all rolled in th…" at bounding box center [419, 307] width 514 height 92
copy p "Yes, it is breakfast in a cup. The Pancakes, Bacon, and Coffee all rolled in th…"
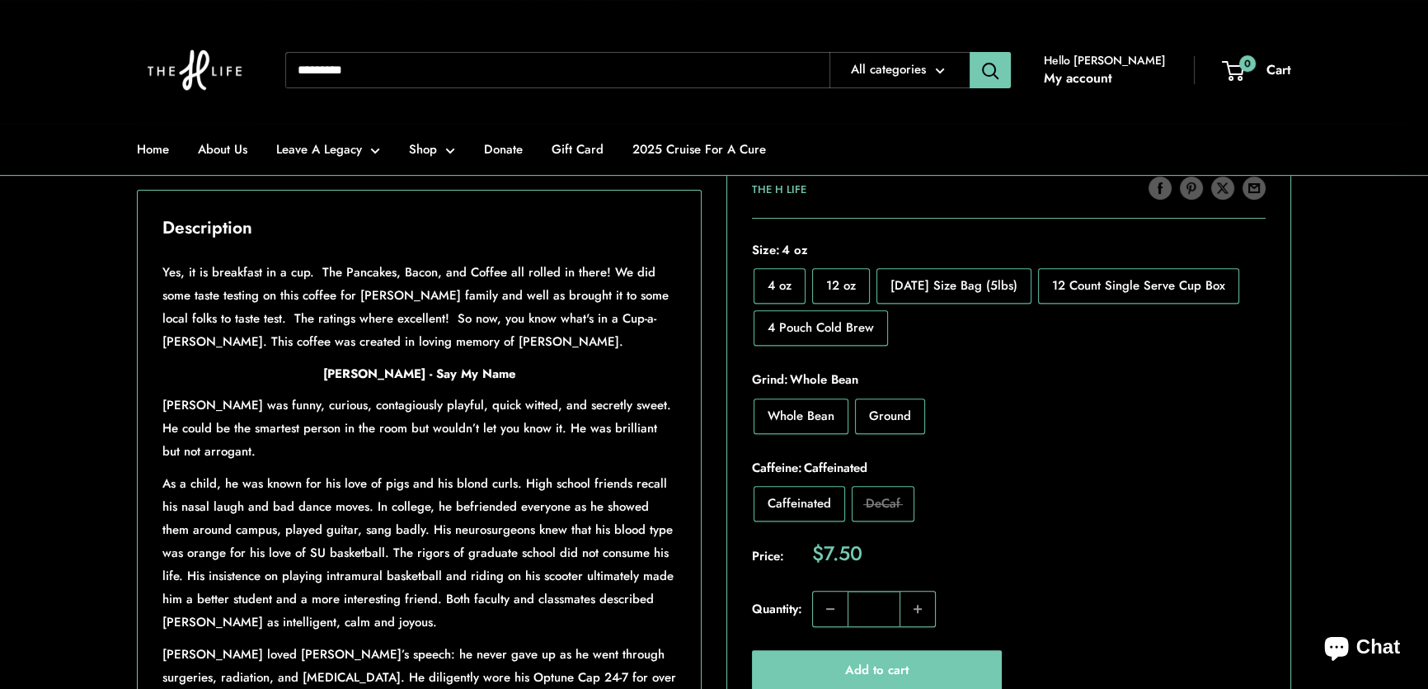
click at [387, 57] on input "Search..." at bounding box center [557, 70] width 544 height 36
type input "**********"
click at [970, 52] on button "Search" at bounding box center [990, 70] width 41 height 36
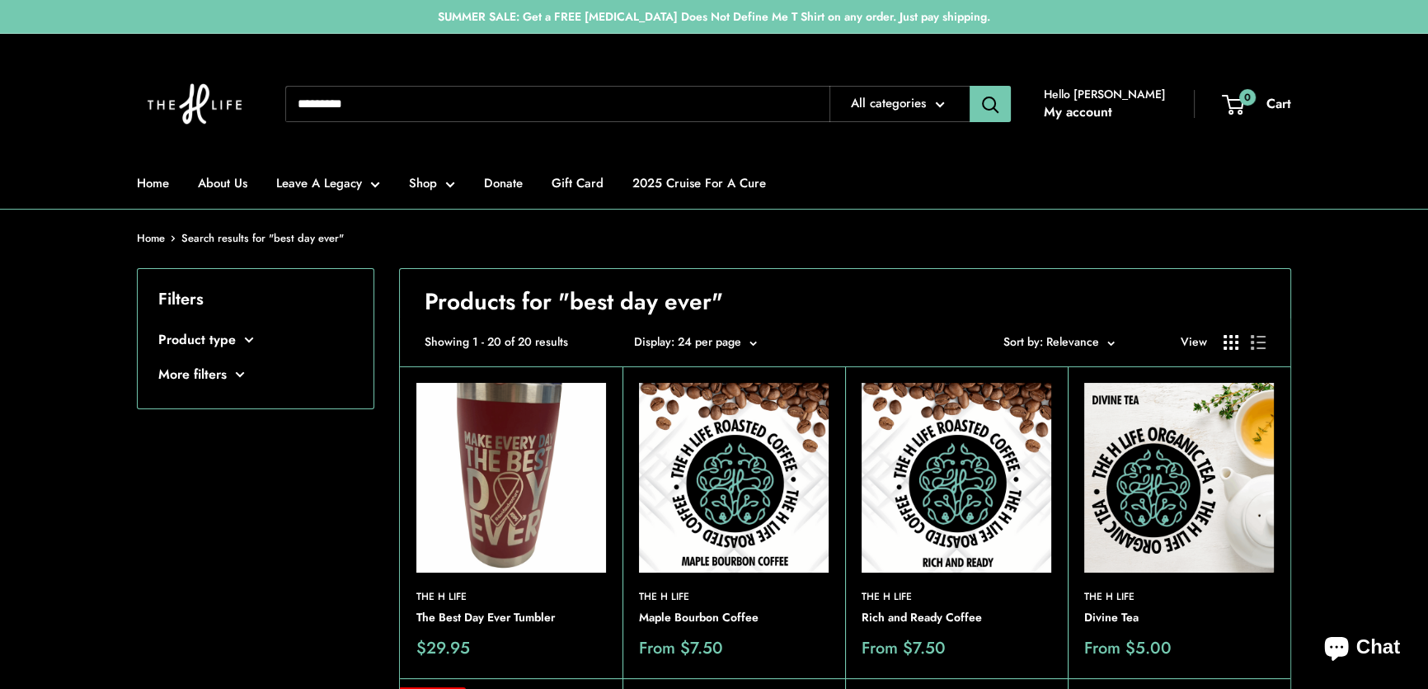
click at [0, 0] on img at bounding box center [0, 0] width 0 height 0
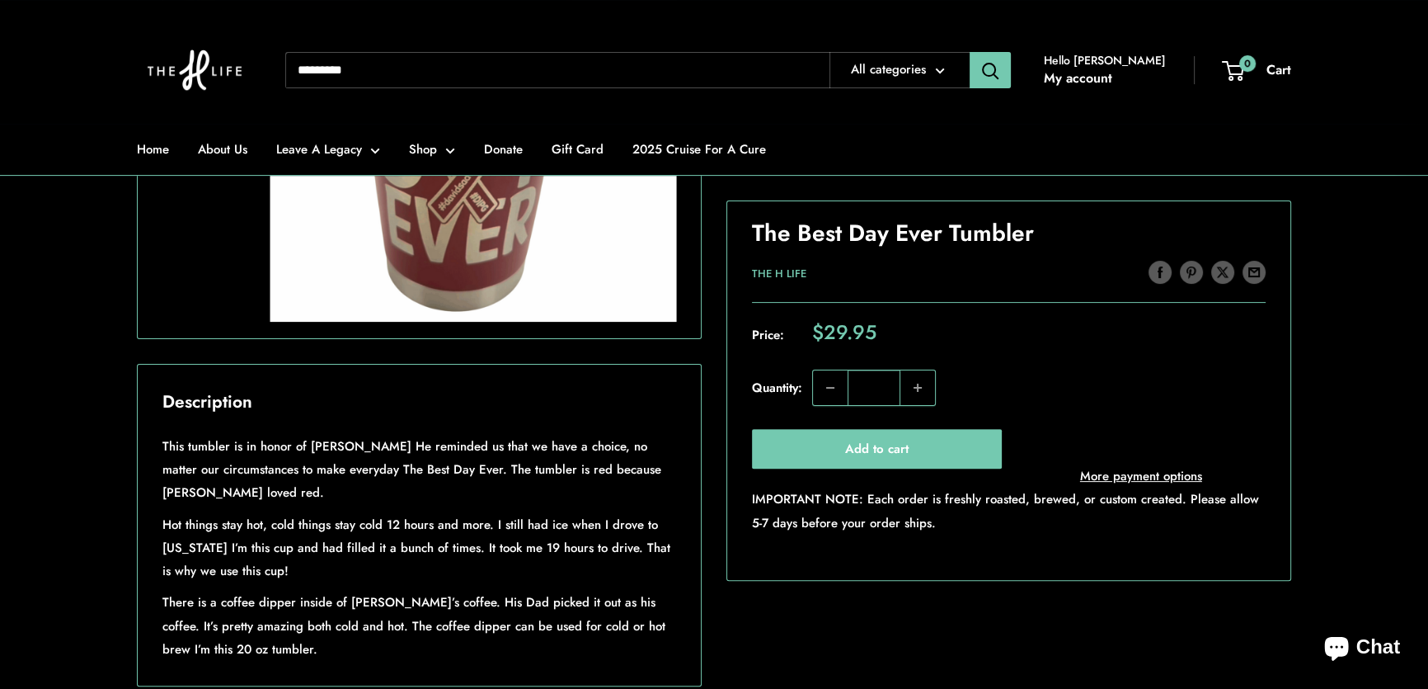
scroll to position [675, 0]
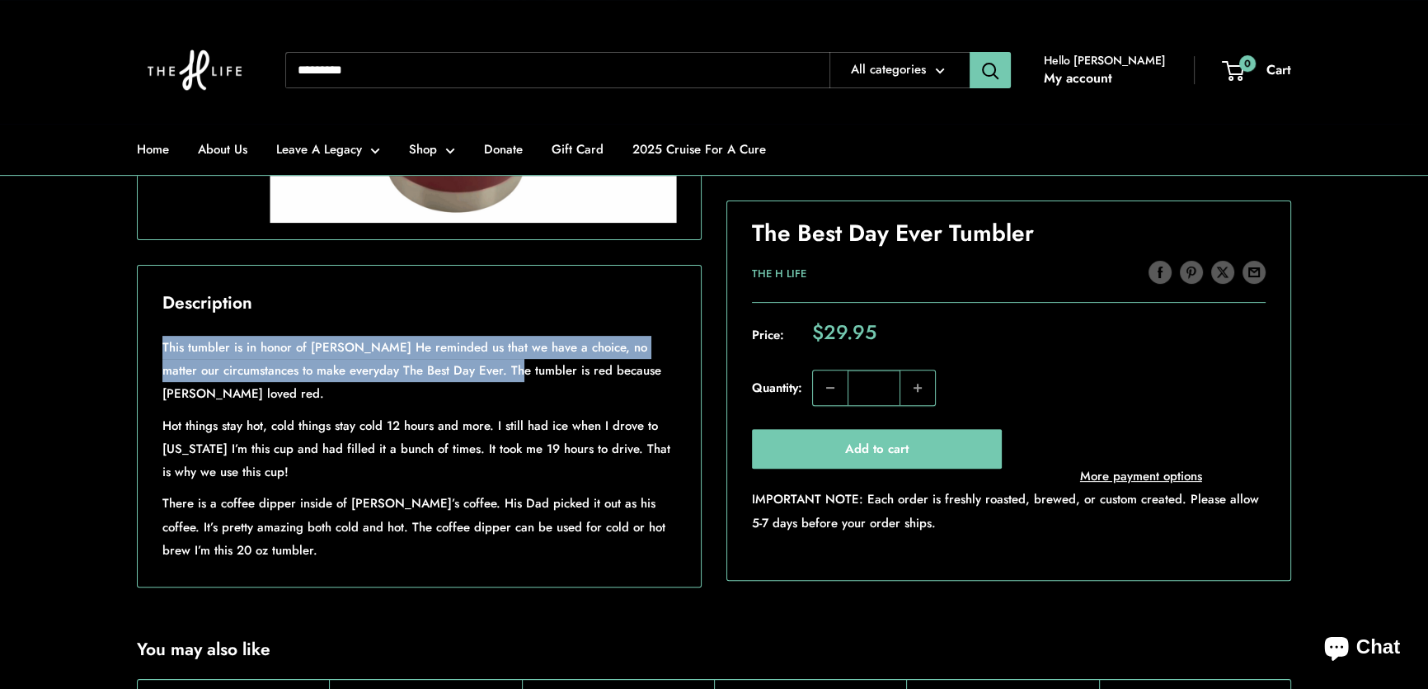
drag, startPoint x: 163, startPoint y: 392, endPoint x: 465, endPoint y: 411, distance: 302.4
click at [465, 405] on p "This tumbler is in honor of David Turner Jr. He reminded us that we have a choi…" at bounding box center [419, 370] width 514 height 69
copy p "This tumbler is in honor of David Turner Jr. He reminded us that we have a choi…"
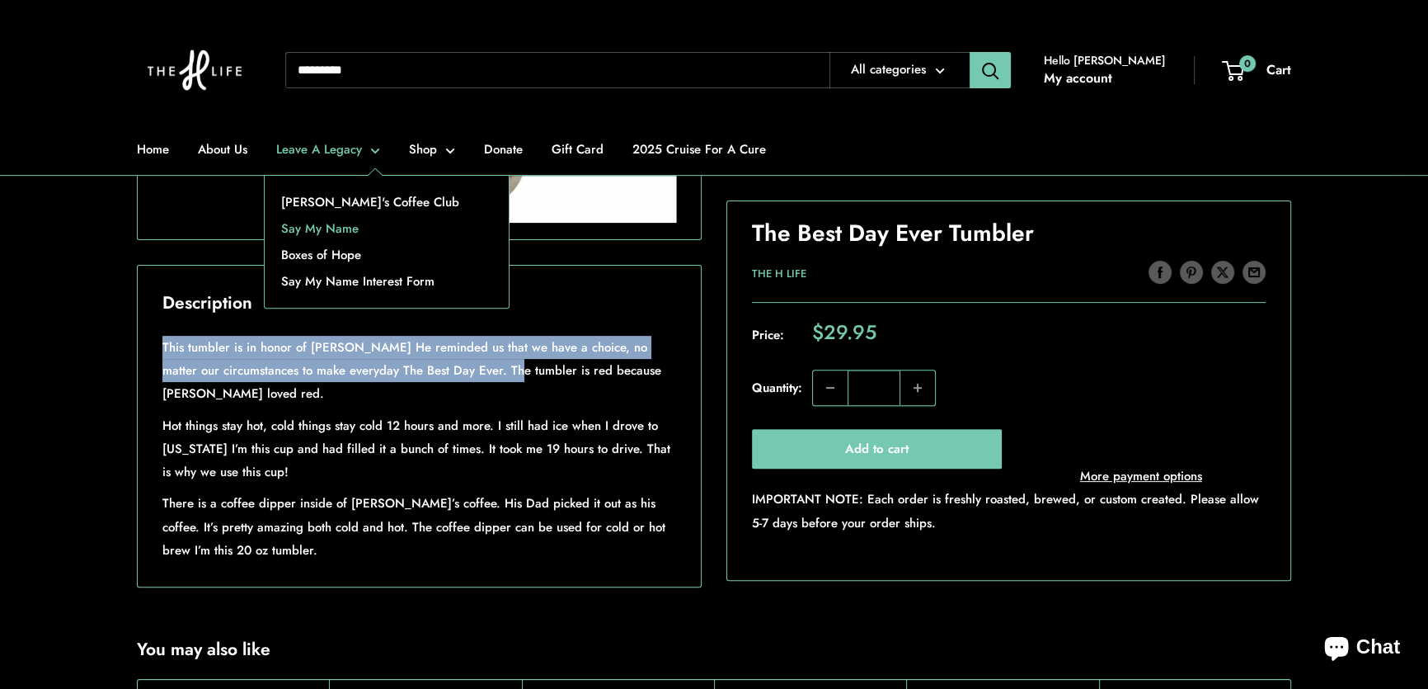
click at [327, 226] on link "Say My Name" at bounding box center [387, 228] width 244 height 26
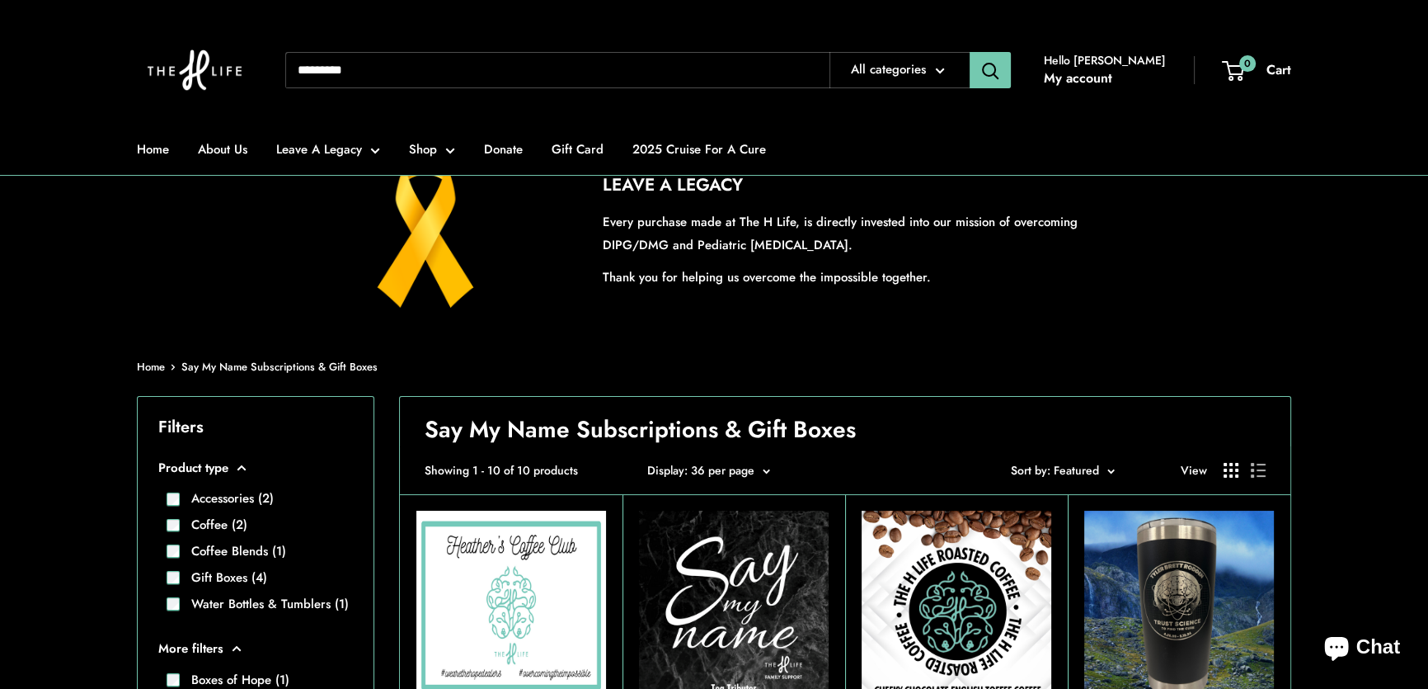
scroll to position [374, 0]
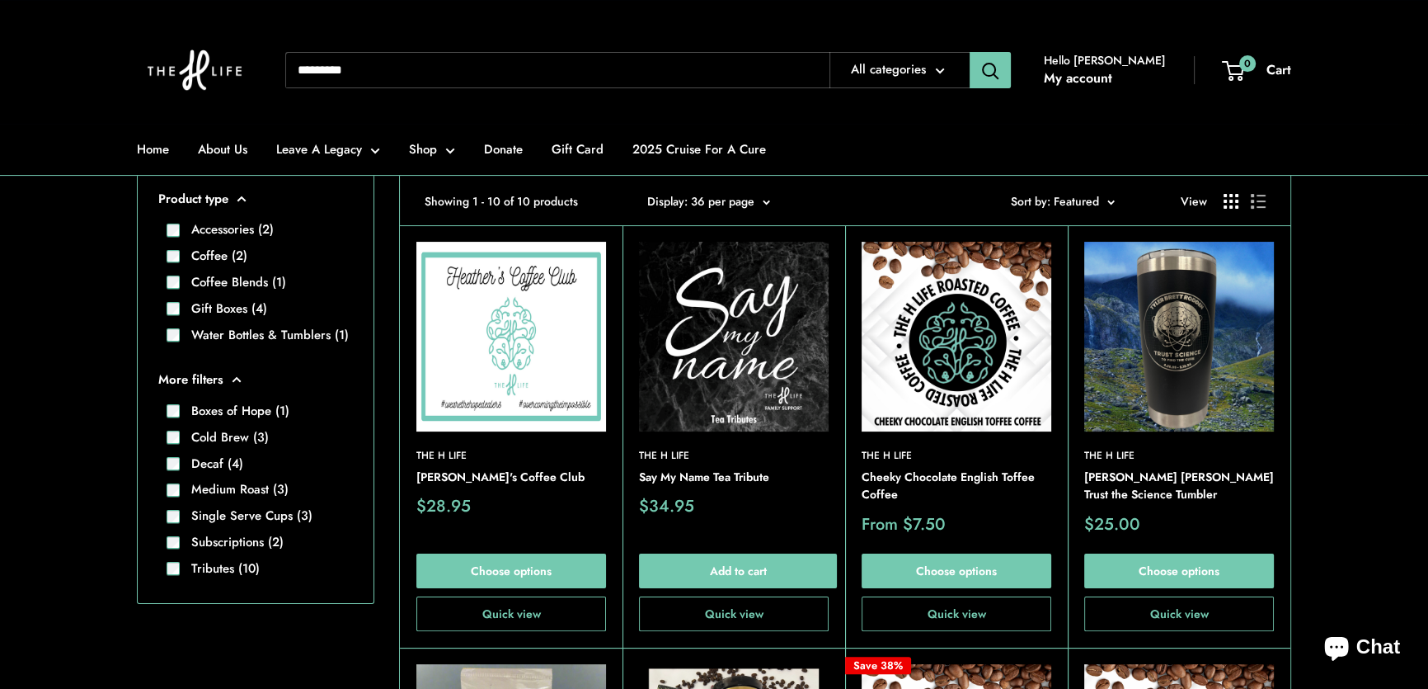
click at [724, 362] on img at bounding box center [734, 337] width 190 height 190
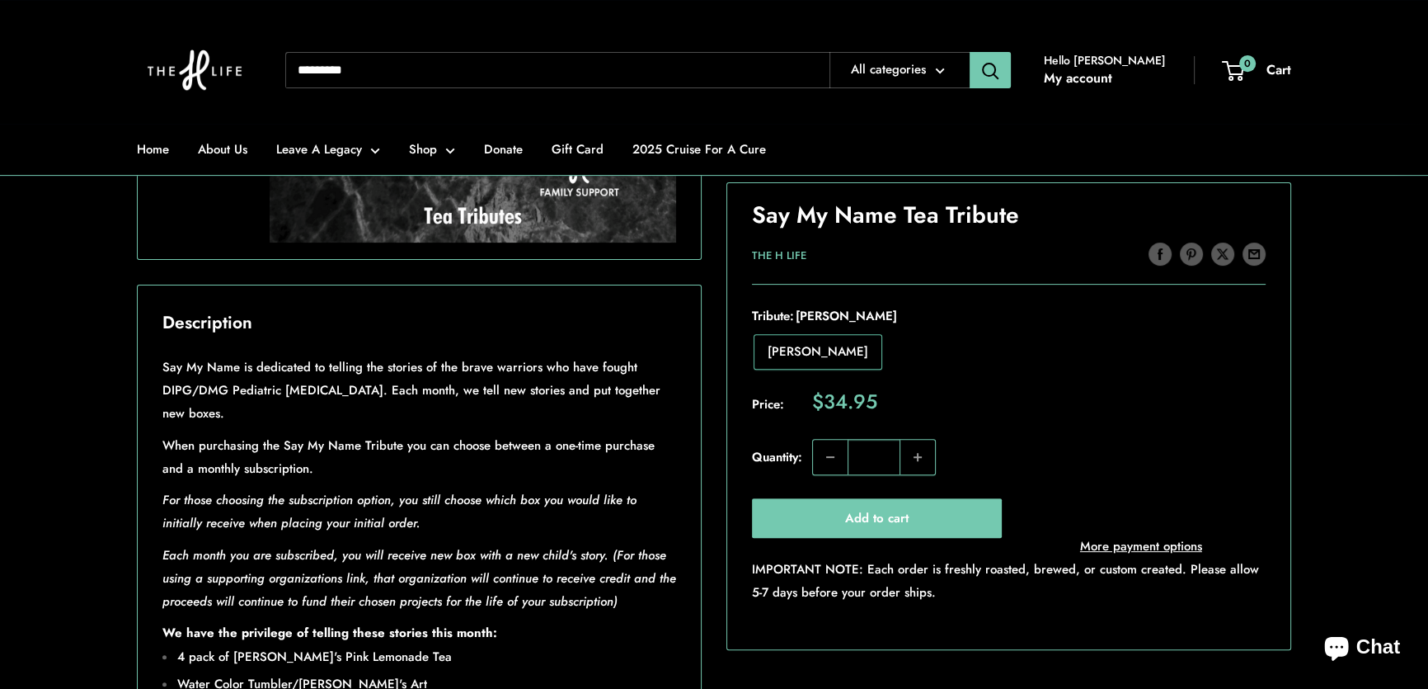
scroll to position [675, 0]
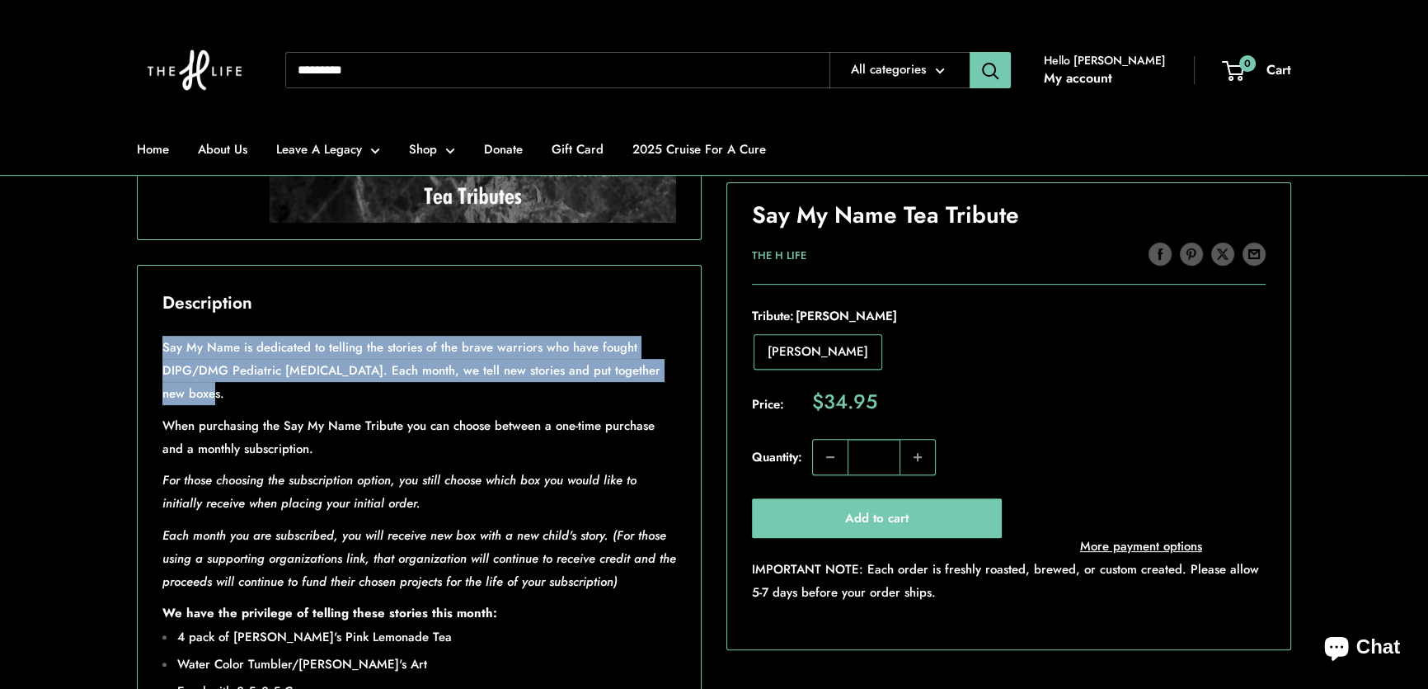
drag, startPoint x: 169, startPoint y: 393, endPoint x: 230, endPoint y: 436, distance: 75.1
click at [230, 405] on p "Say My Name is dedicated to telling the stories of the brave warriors who have …" at bounding box center [419, 370] width 514 height 69
copy p "Say My Name is dedicated to telling the stories of the brave warriors who have …"
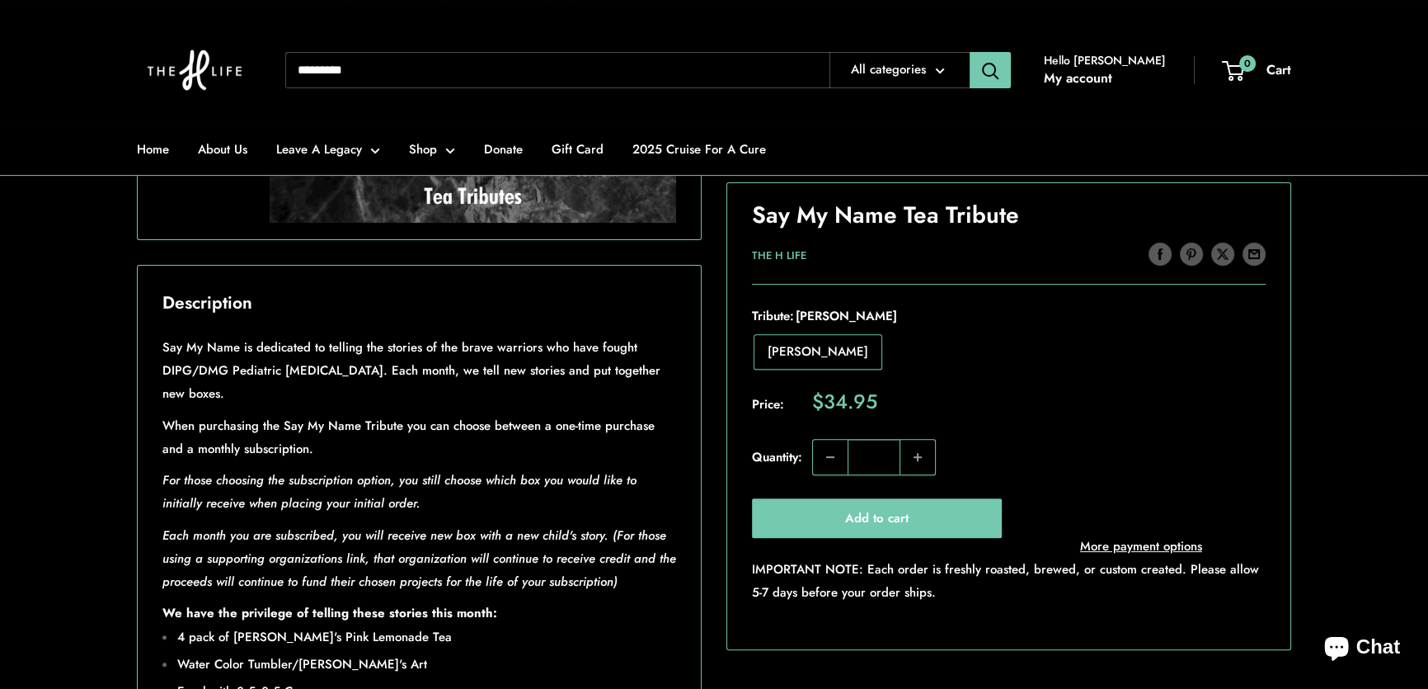
click at [585, 510] on div "Say My Name is dedicated to telling the stories of the brave warriors who have …" at bounding box center [419, 480] width 514 height 289
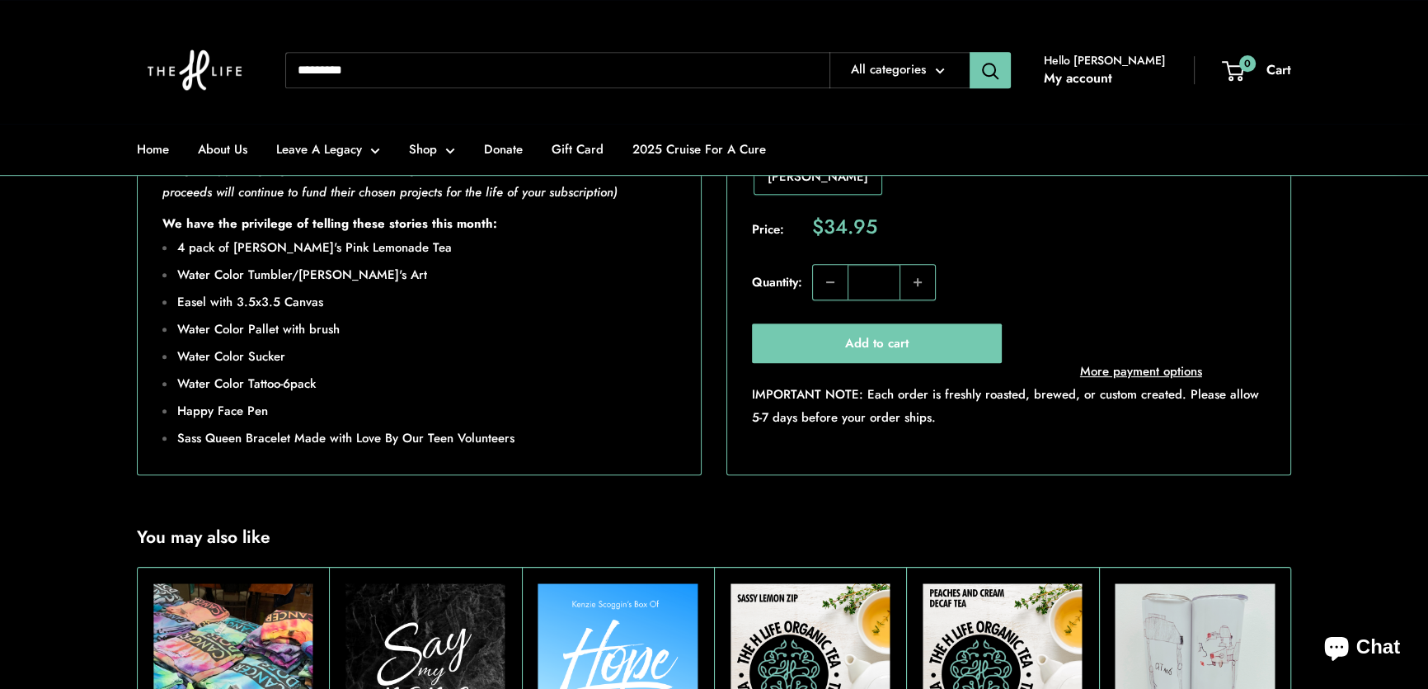
scroll to position [1274, 0]
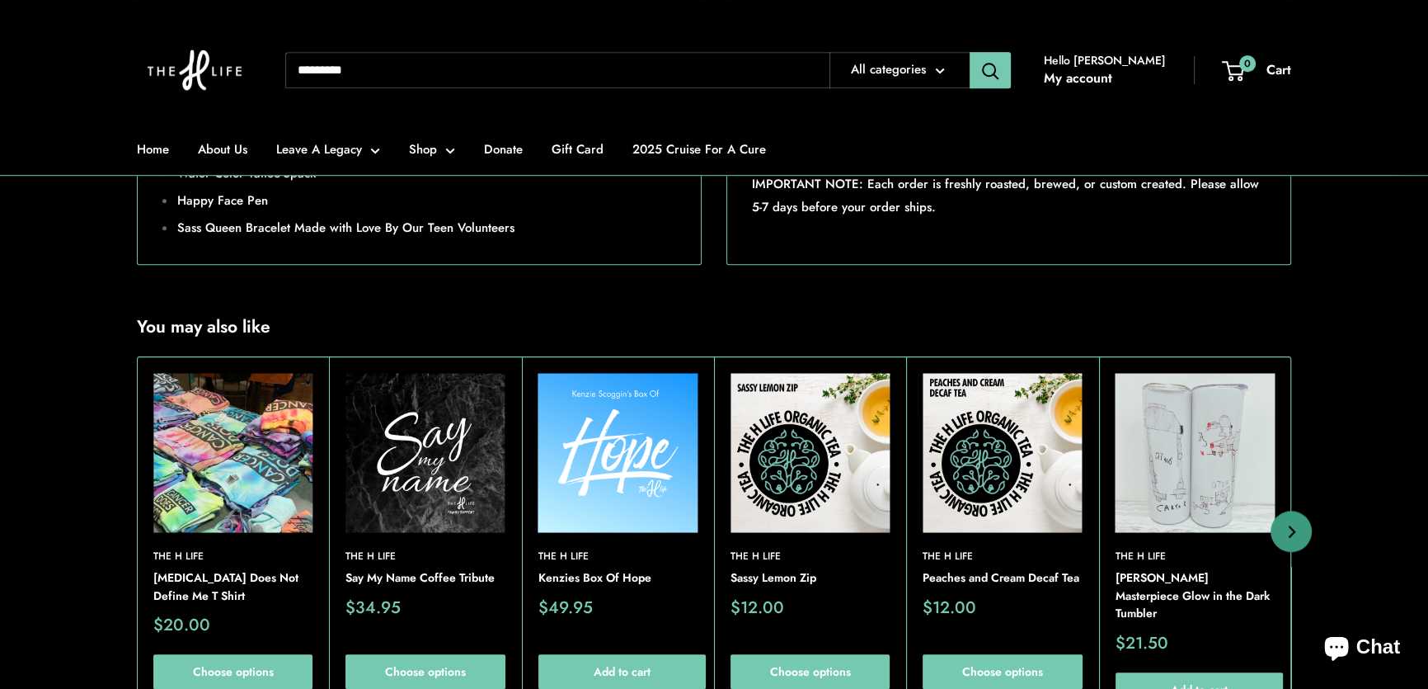
click at [425, 509] on img at bounding box center [425, 452] width 159 height 159
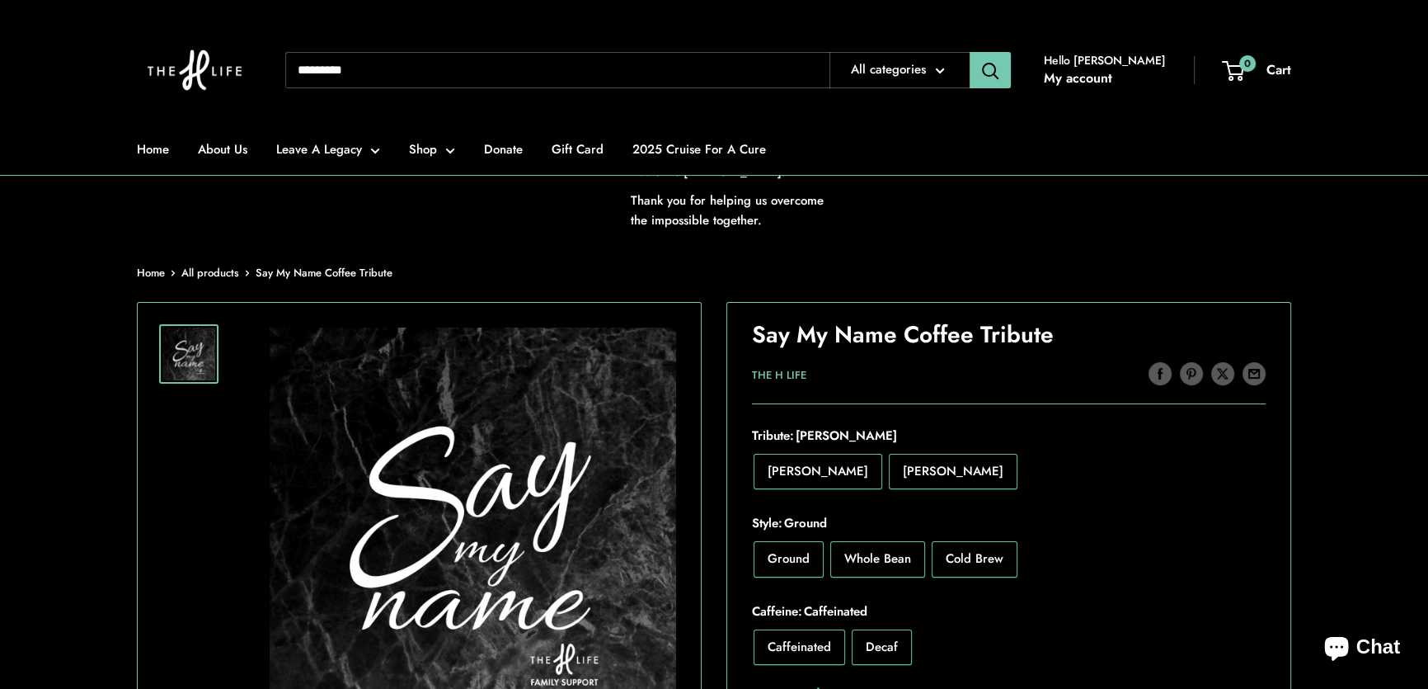
scroll to position [449, 0]
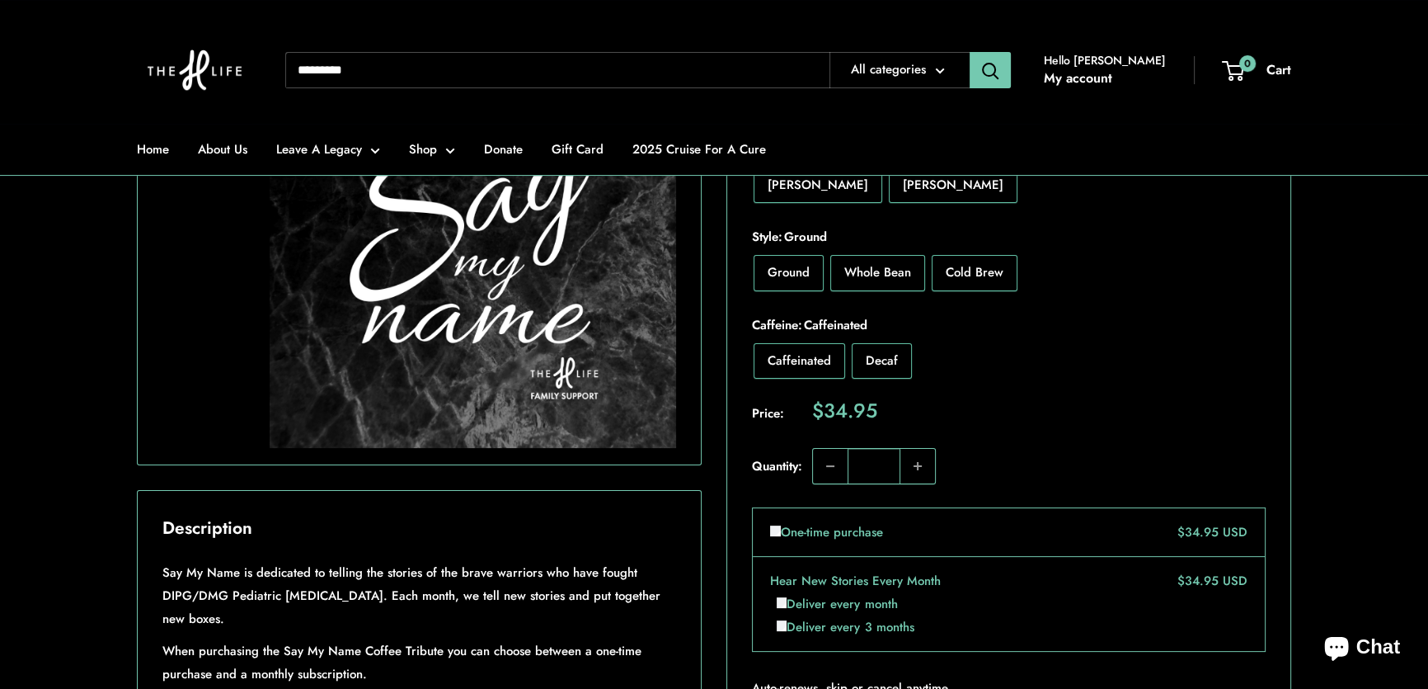
click at [707, 217] on div "Roll over image to zoom in Click on image to zoom / Say My Name Coffee Tribute …" at bounding box center [714, 636] width 1154 height 1241
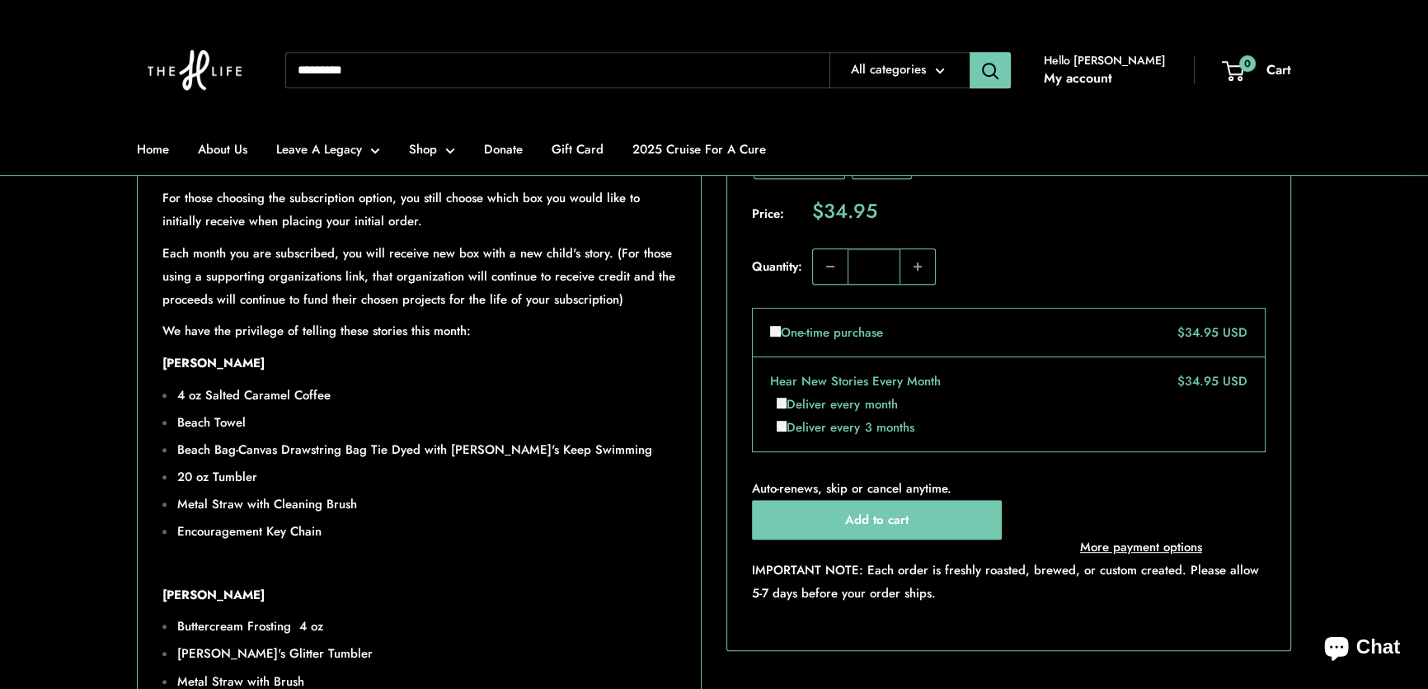
scroll to position [1049, 0]
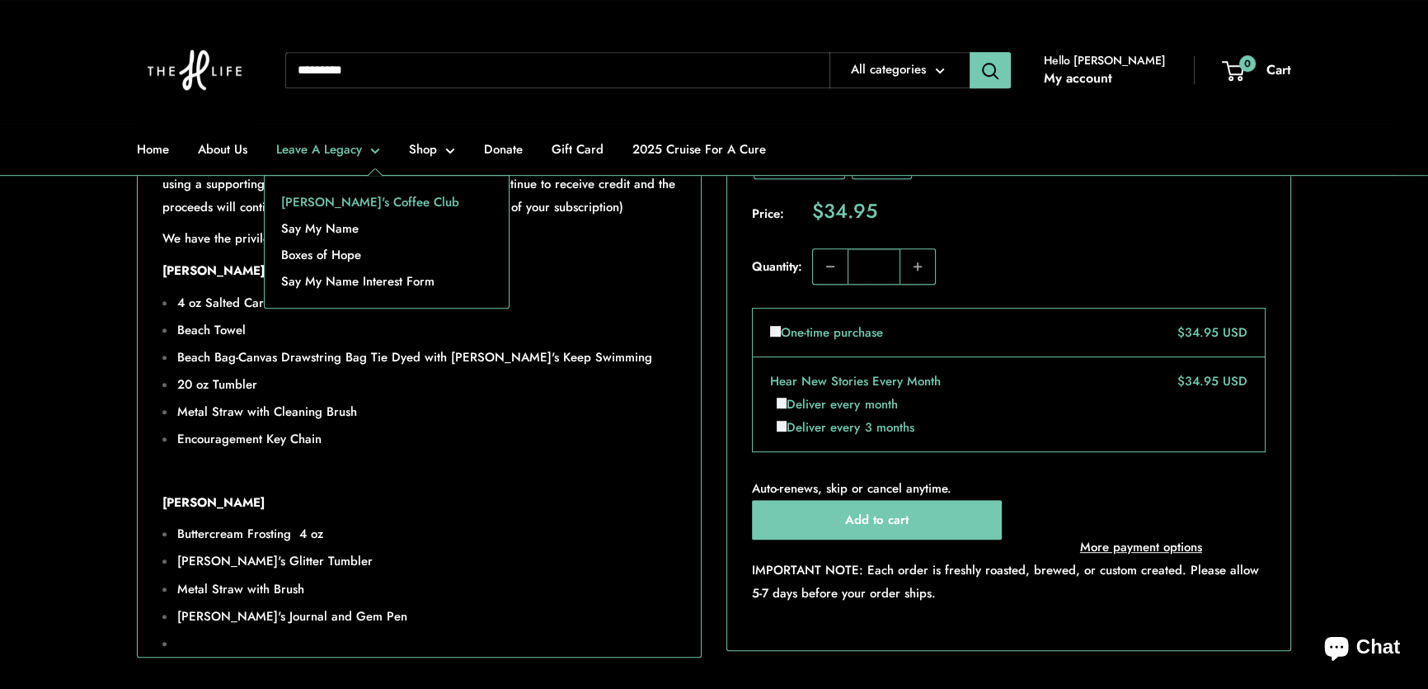
click at [320, 199] on link "[PERSON_NAME]'s Coffee Club" at bounding box center [387, 202] width 244 height 26
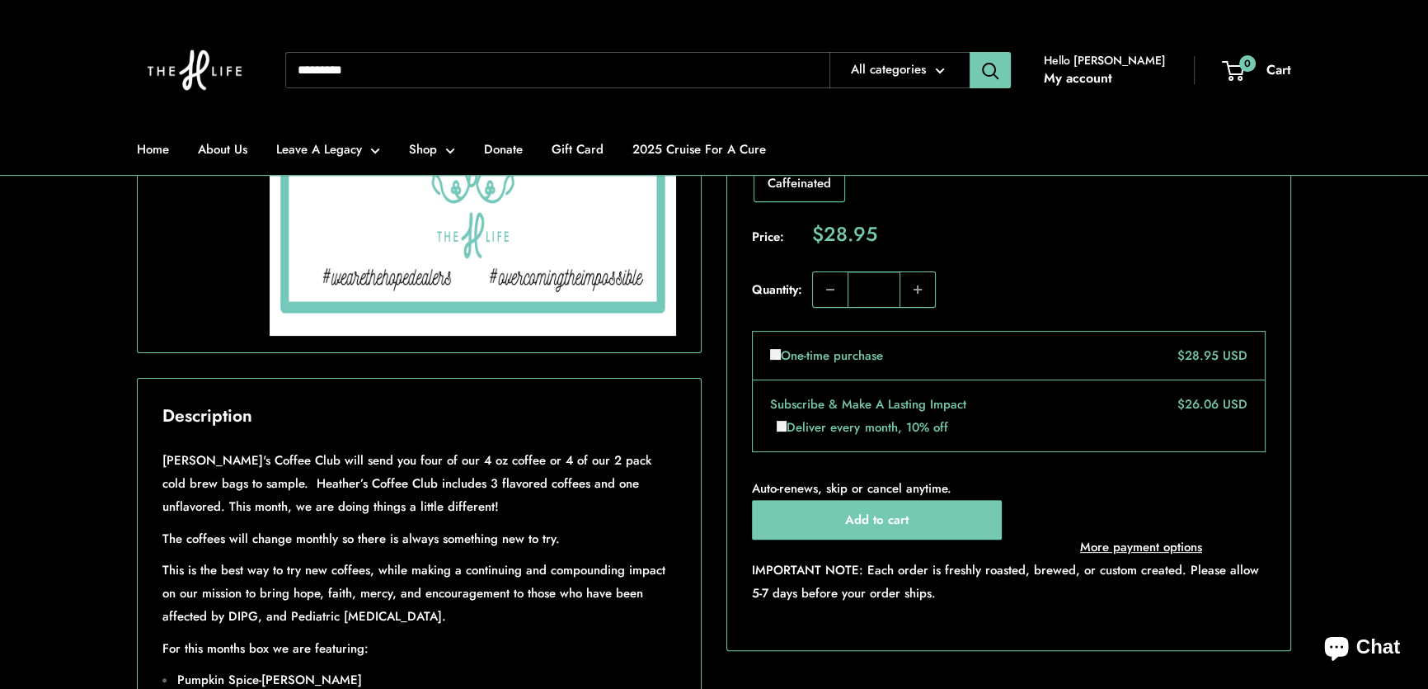
scroll to position [825, 0]
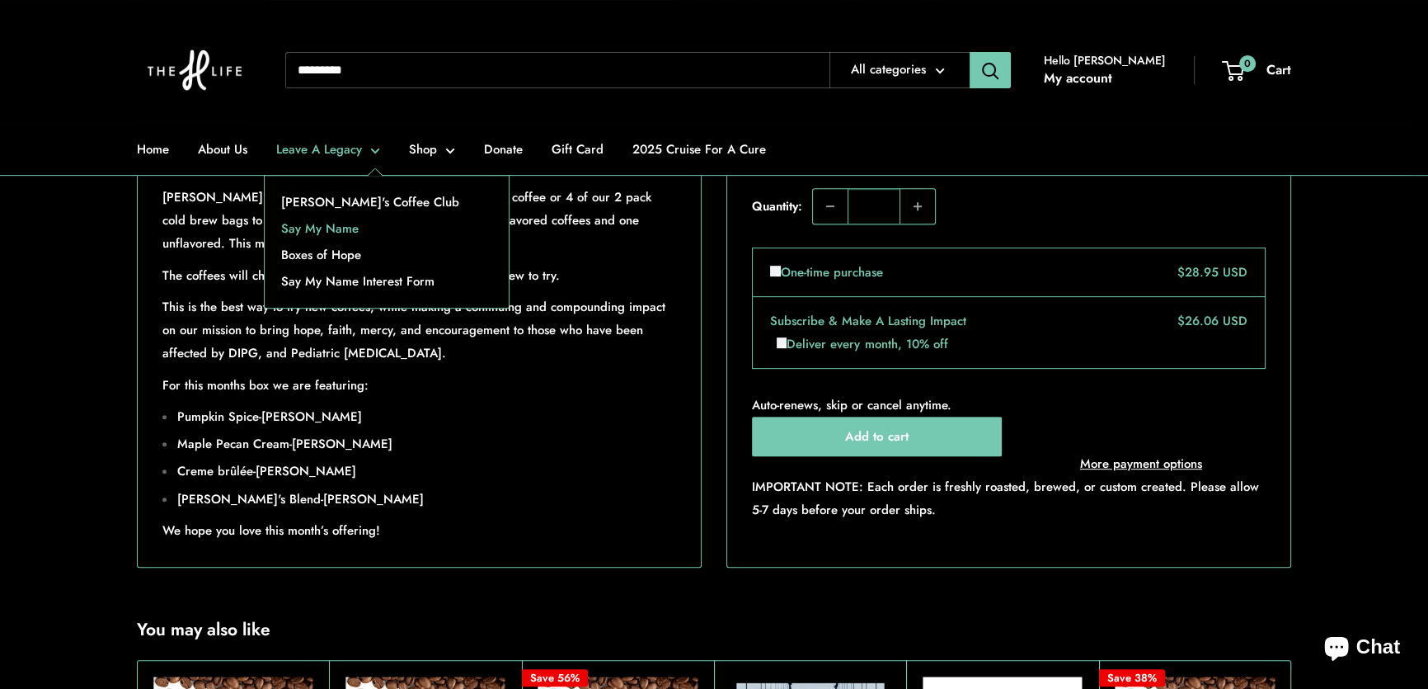
click at [325, 225] on link "Say My Name" at bounding box center [387, 228] width 244 height 26
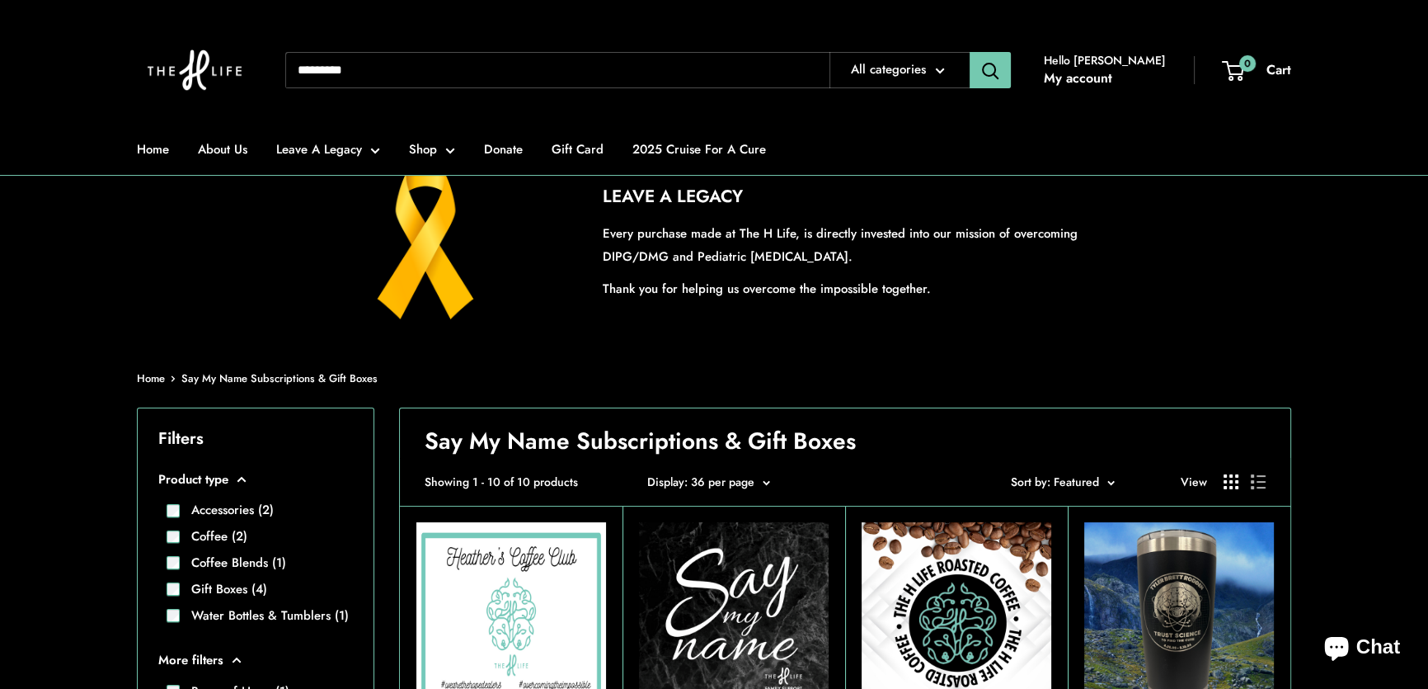
scroll to position [299, 0]
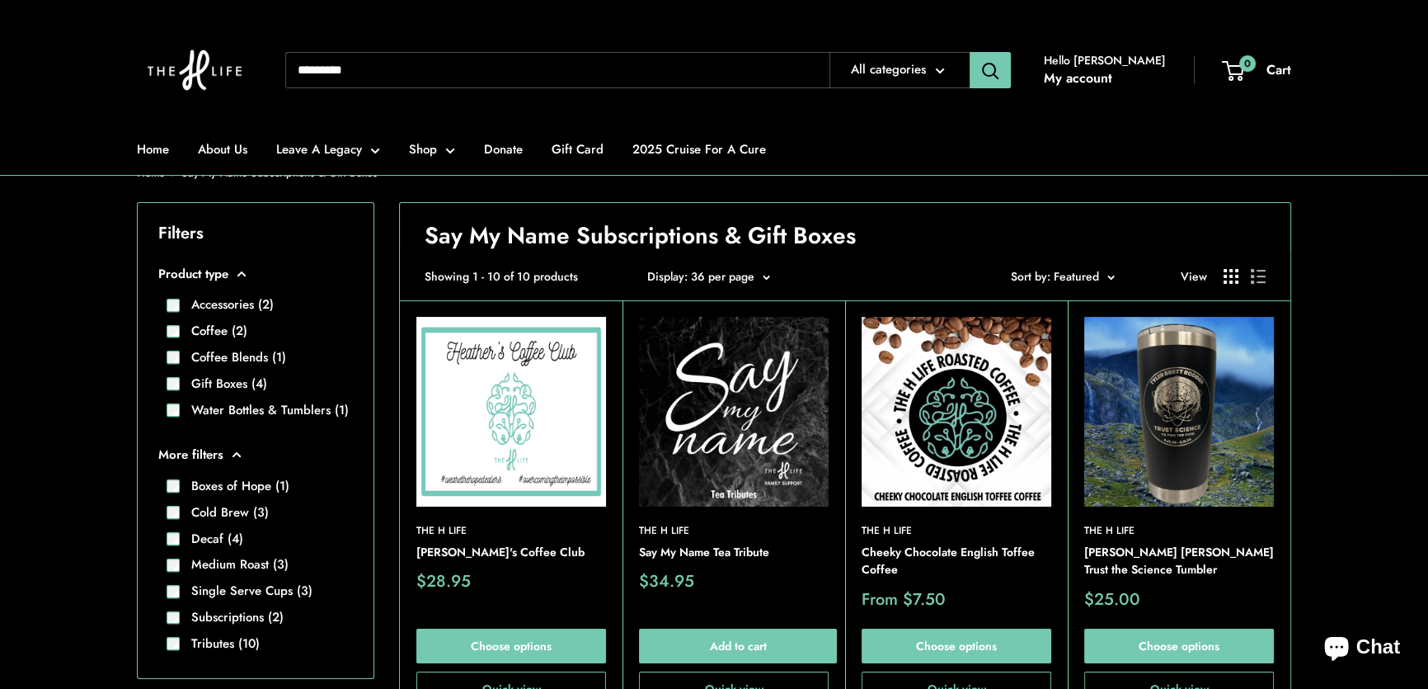
click at [741, 406] on img at bounding box center [734, 412] width 190 height 190
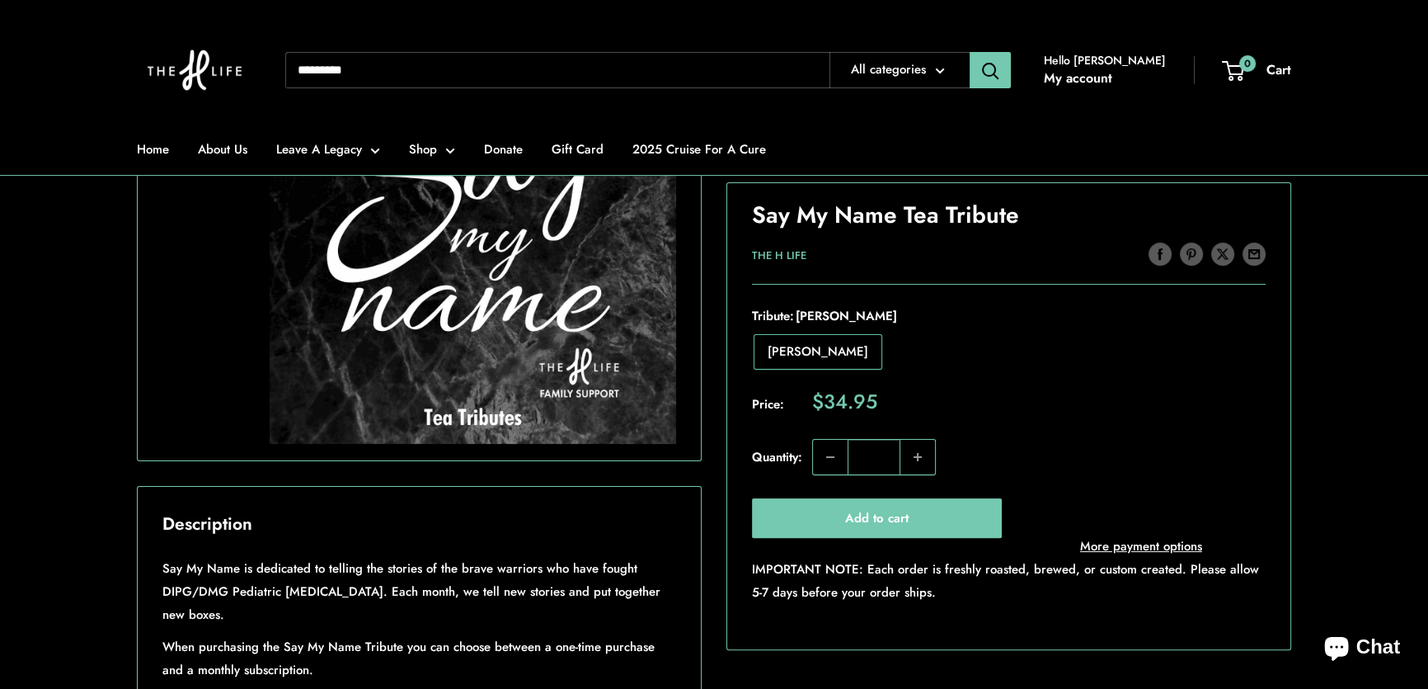
scroll to position [599, 0]
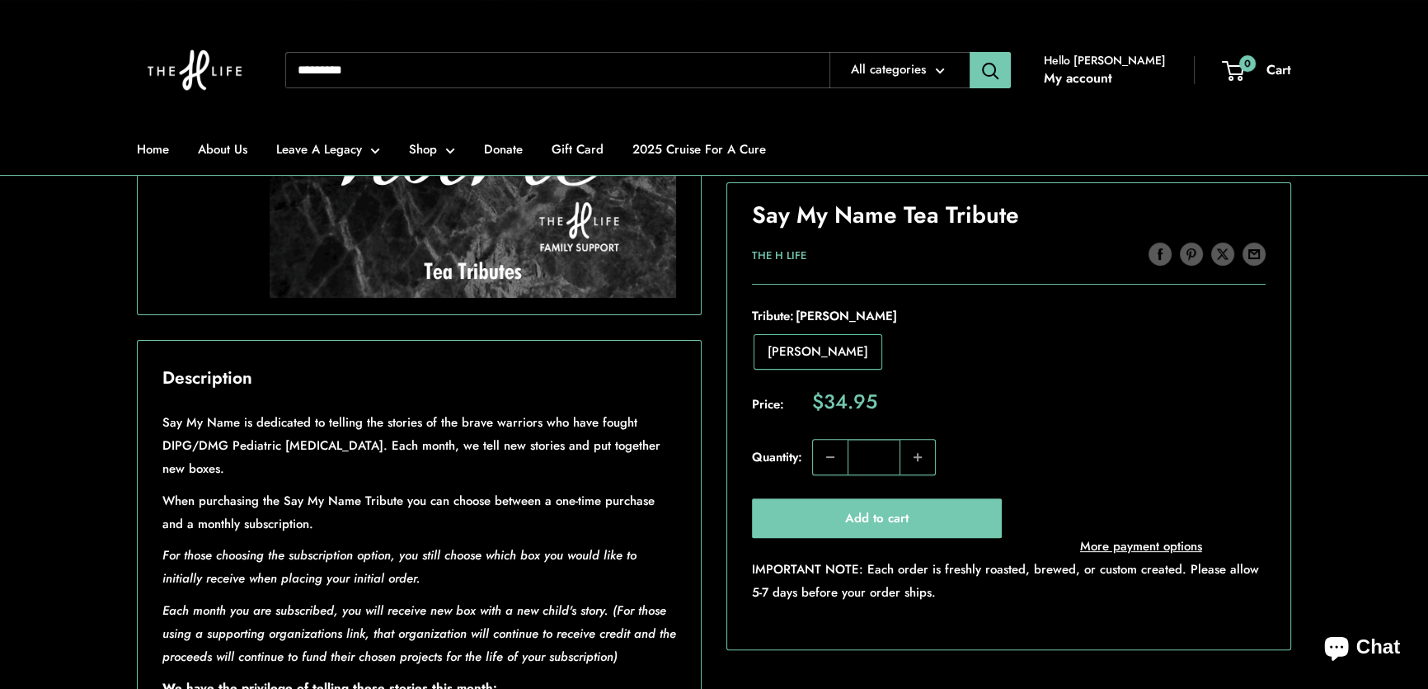
click at [709, 511] on div "Roll over image to zoom in Click on image to zoom / Say My Name Tea Tribute Sav…" at bounding box center [714, 403] width 1154 height 1074
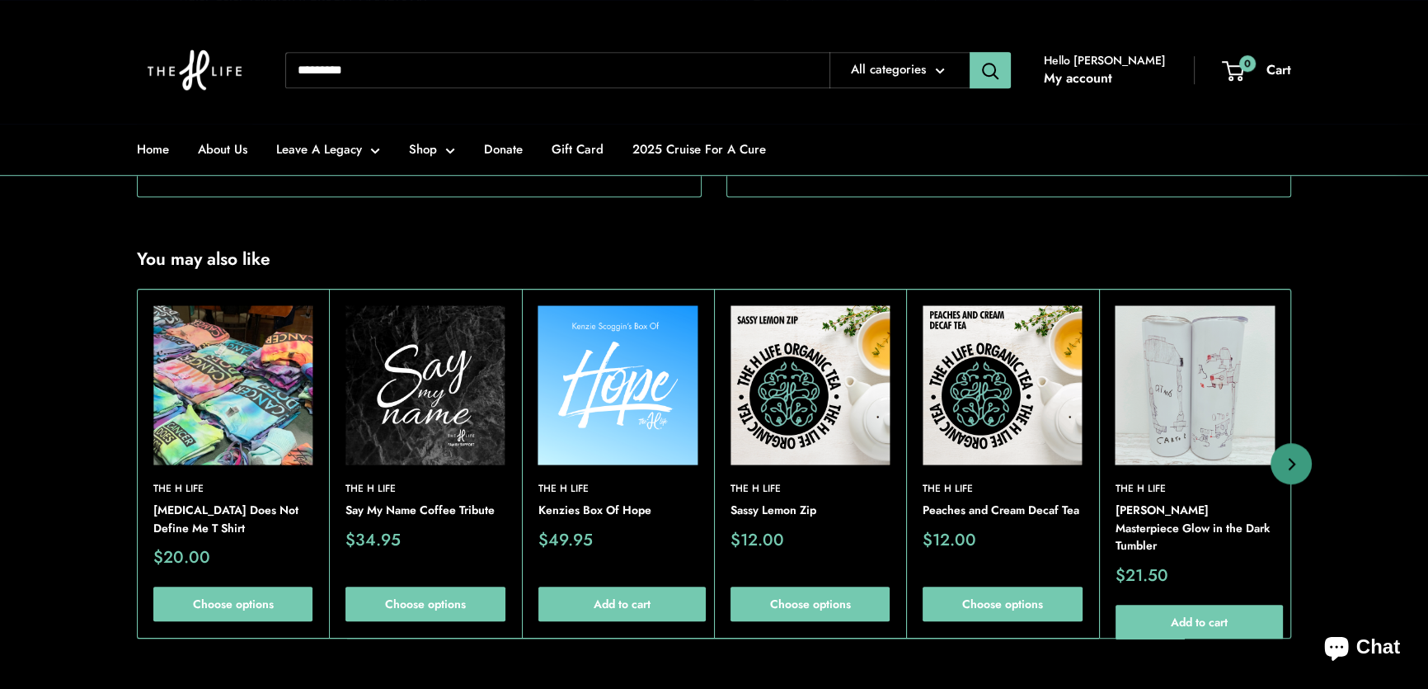
scroll to position [1424, 0]
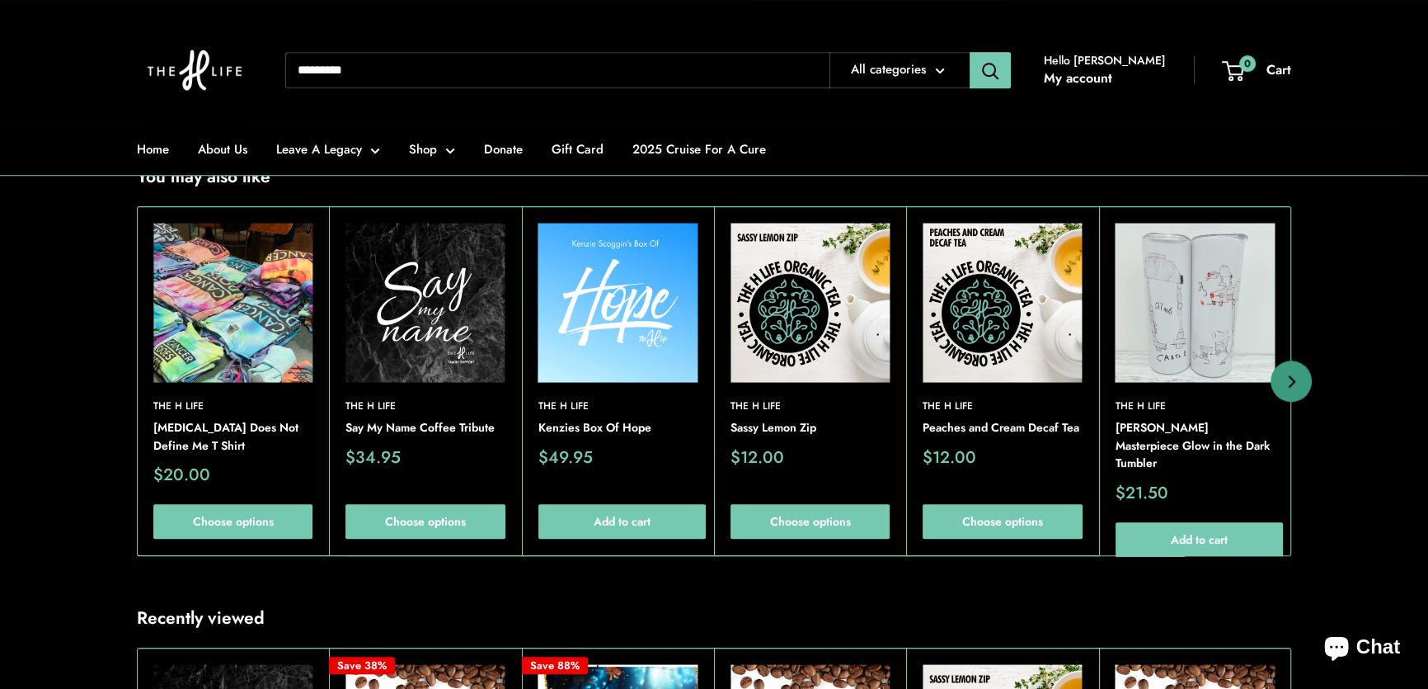
click at [0, 0] on img at bounding box center [0, 0] width 0 height 0
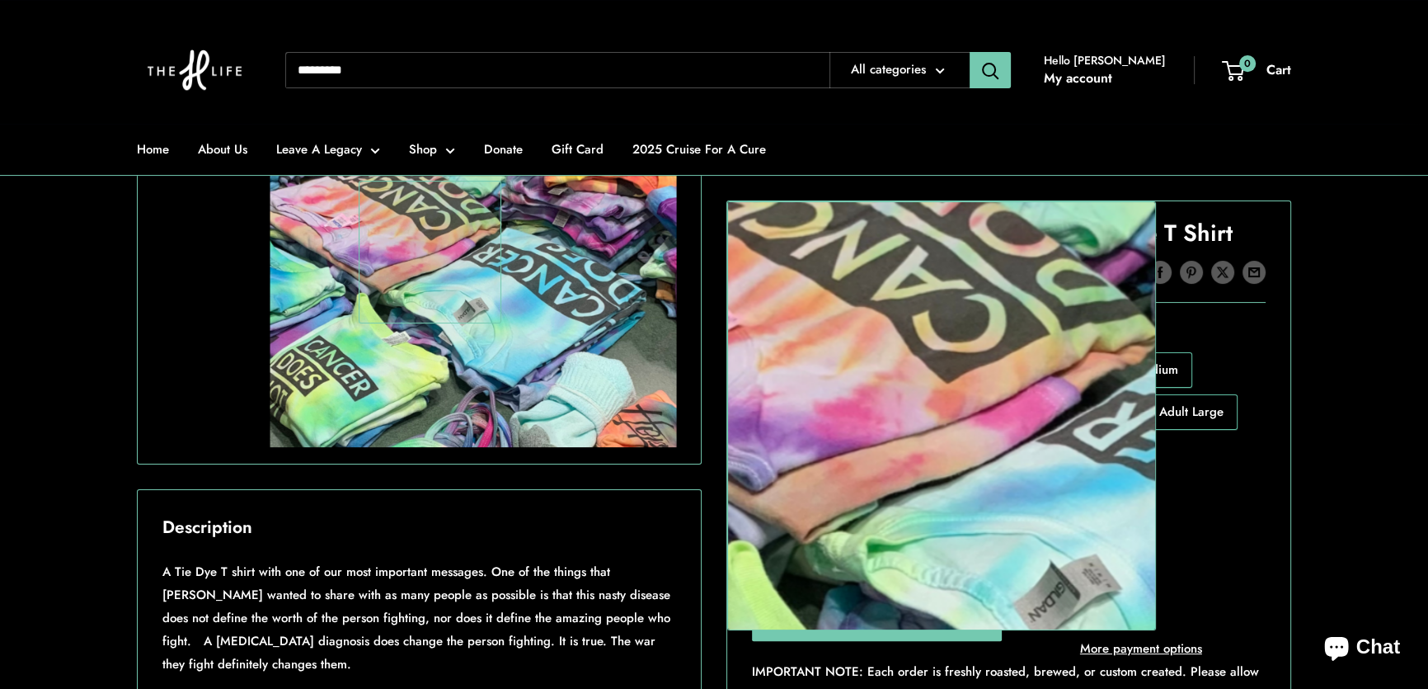
scroll to position [449, 0]
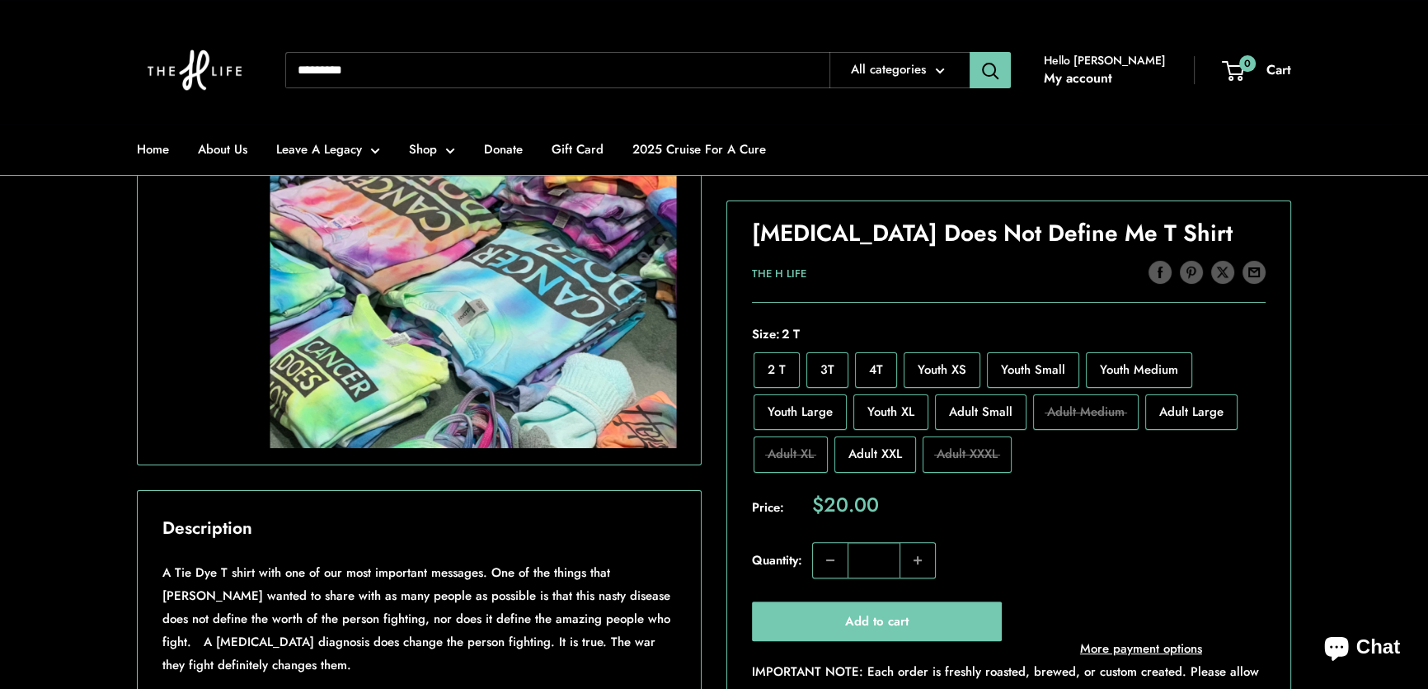
click at [161, 71] on img at bounding box center [194, 69] width 115 height 107
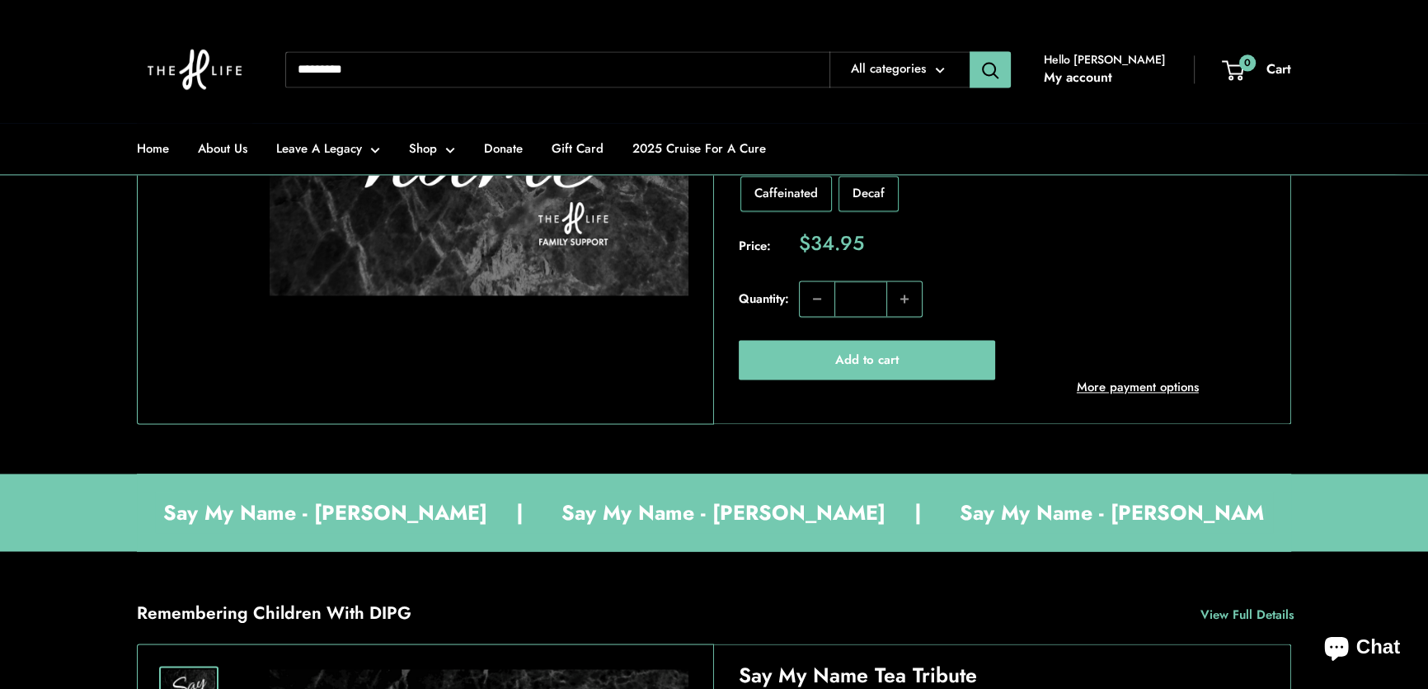
scroll to position [3298, 0]
